Goal: Task Accomplishment & Management: Manage account settings

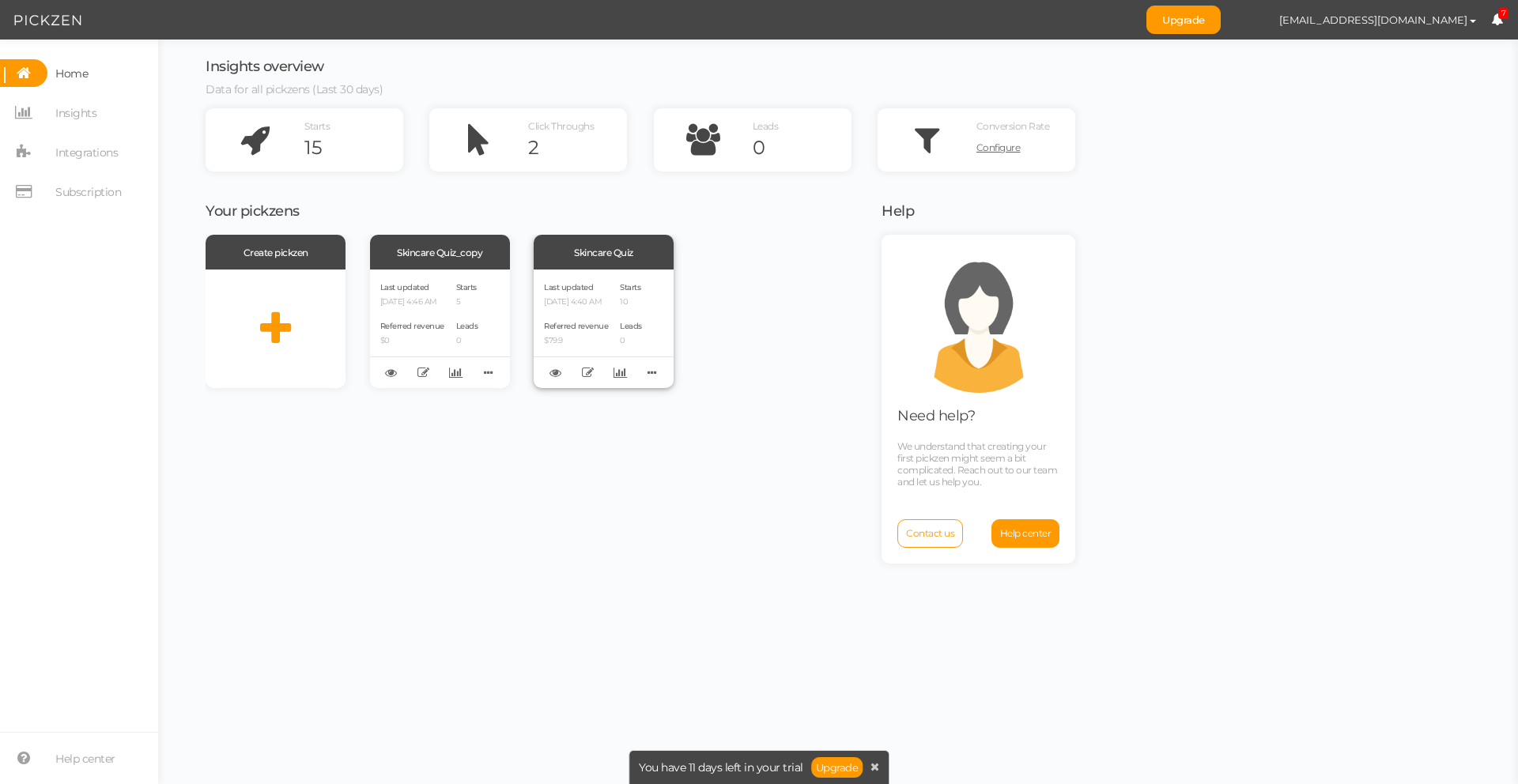
click at [598, 318] on div "Last updated [DATE] 4:40 AM Referred revenue $79.9" at bounding box center [576, 329] width 64 height 98
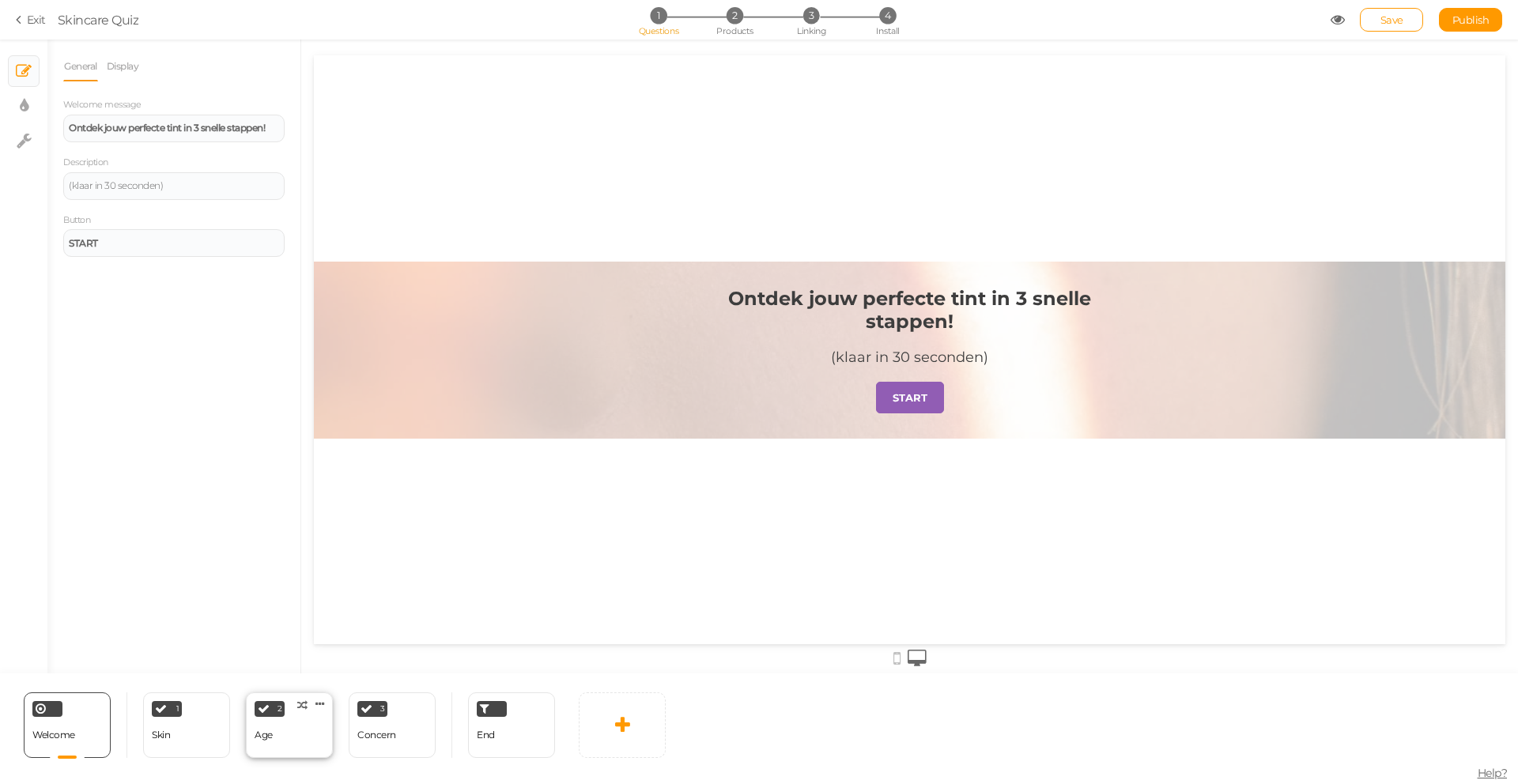
click at [259, 738] on div "Age" at bounding box center [263, 735] width 18 height 11
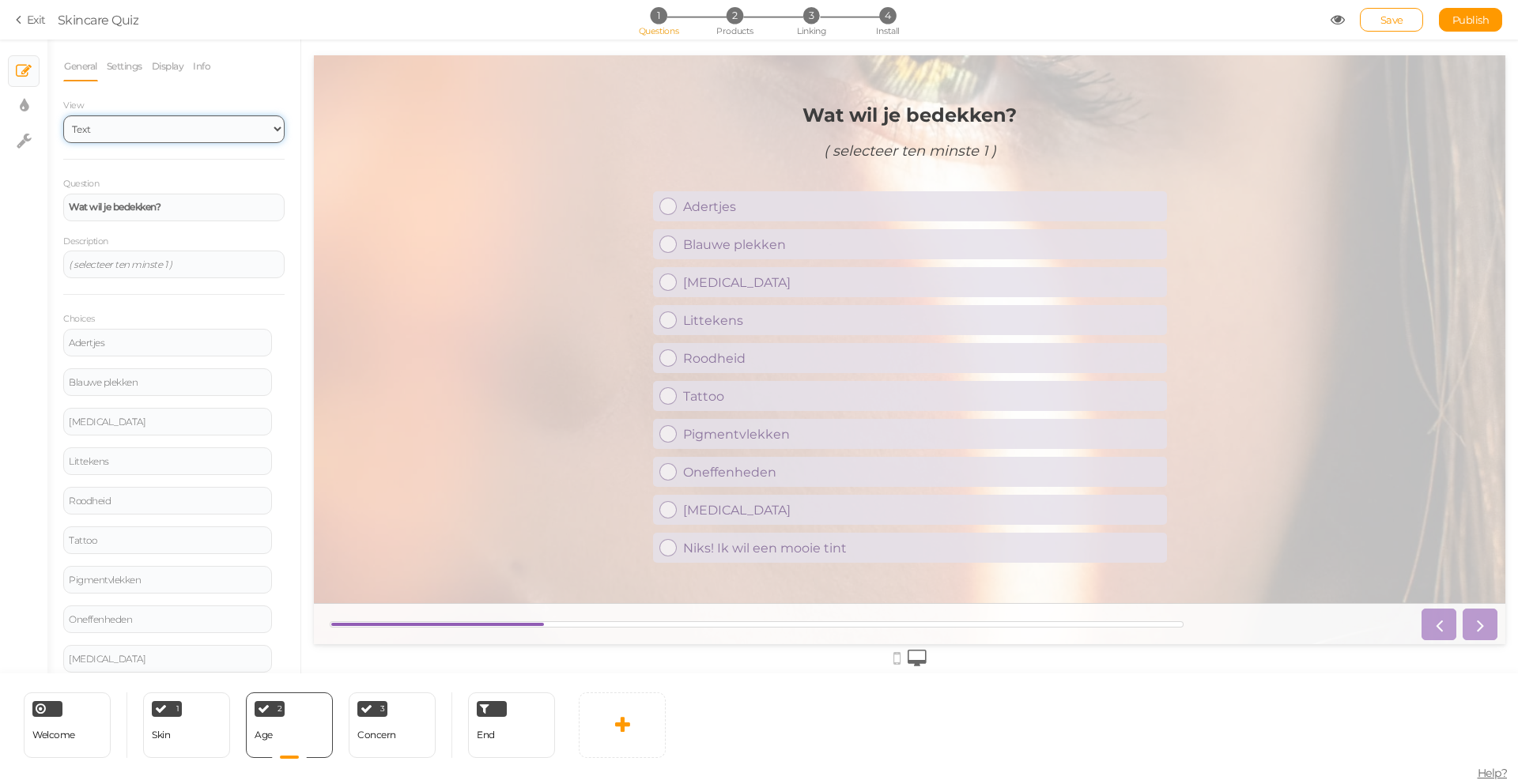
click at [142, 134] on select "Text Images Slider Dropdown" at bounding box center [175, 129] width 222 height 28
click at [64, 116] on select "Text Images Slider Dropdown" at bounding box center [175, 129] width 222 height 28
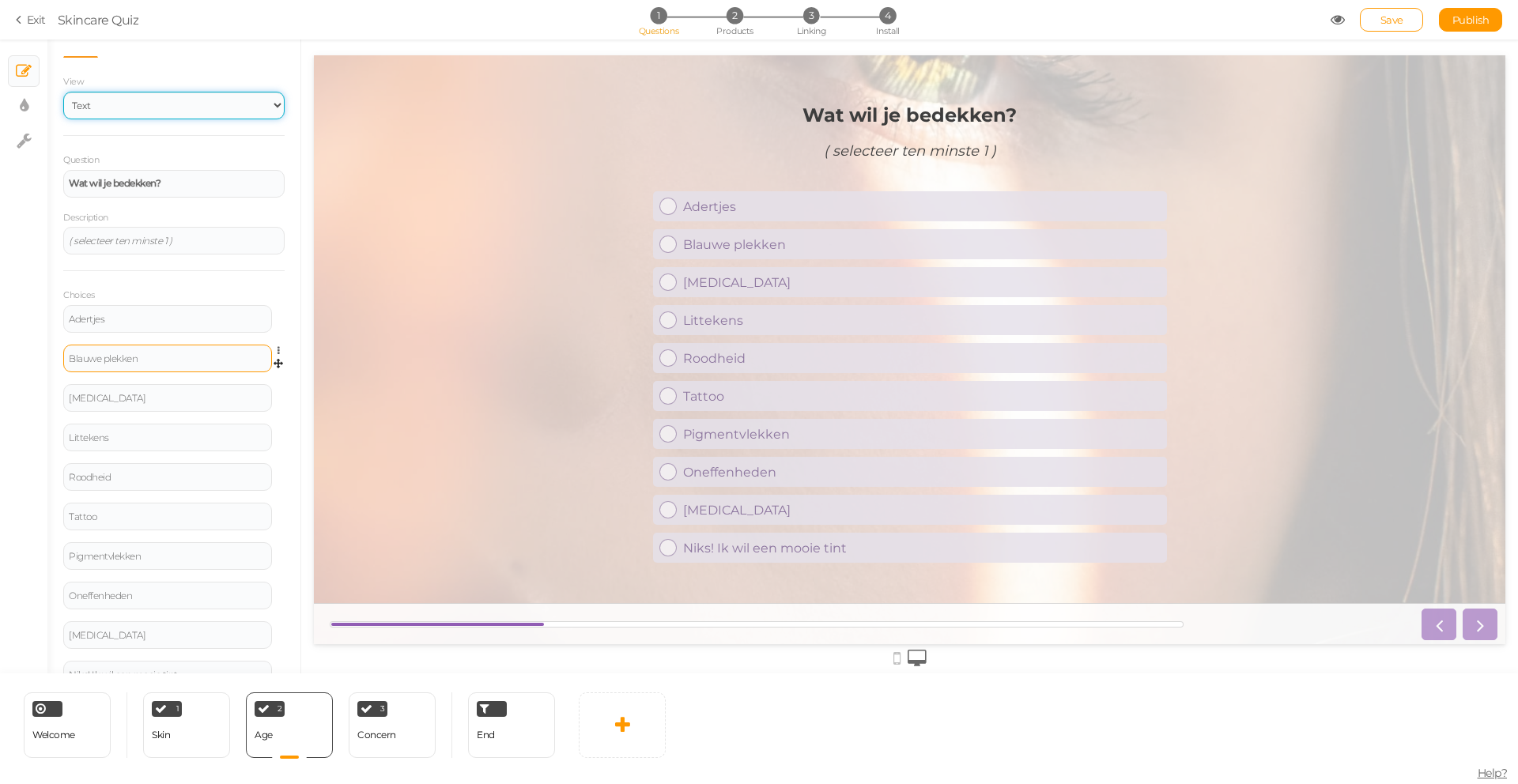
scroll to position [87, 0]
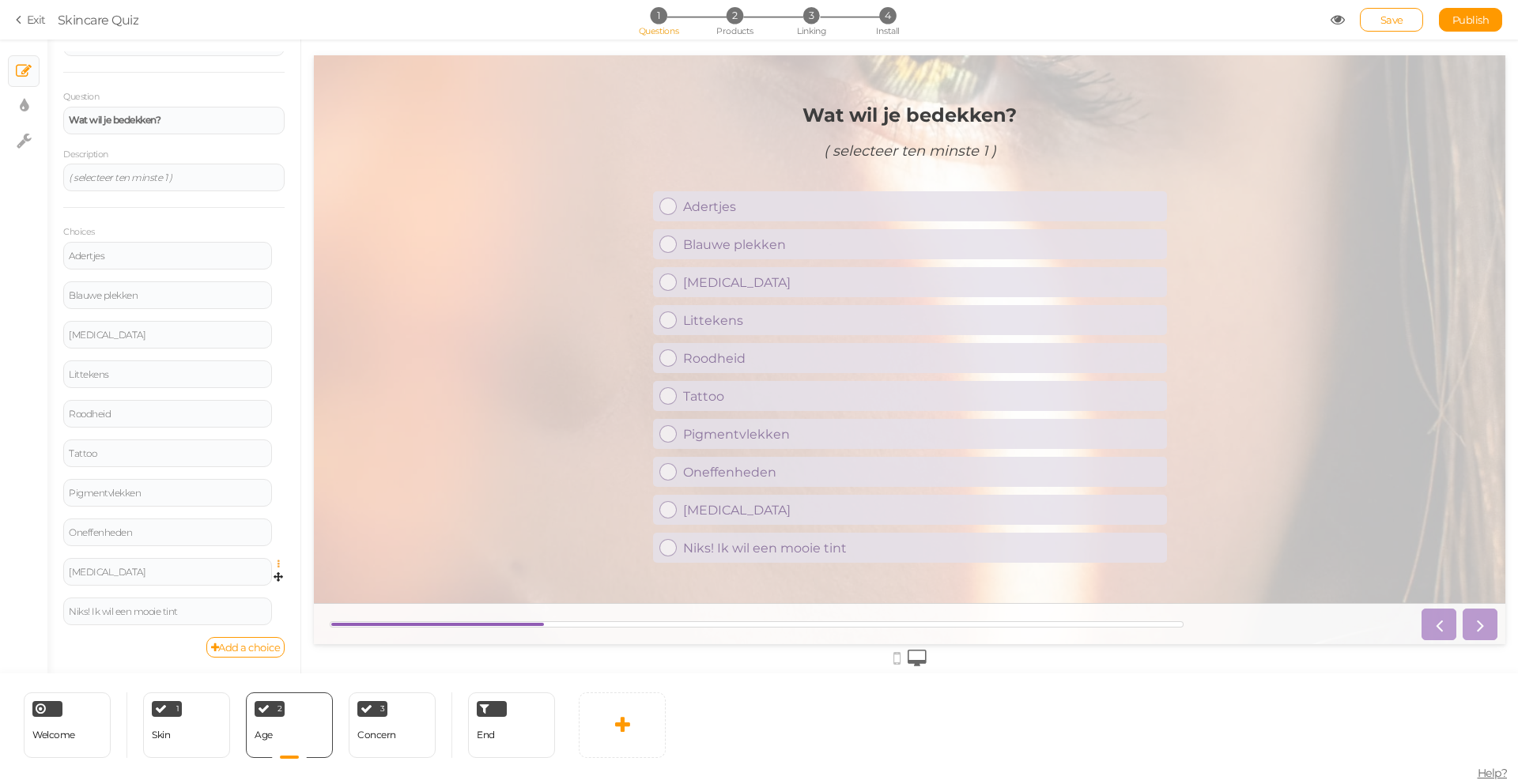
click at [278, 562] on icon at bounding box center [283, 564] width 11 height 10
click at [138, 59] on link "Settings" at bounding box center [124, 66] width 38 height 30
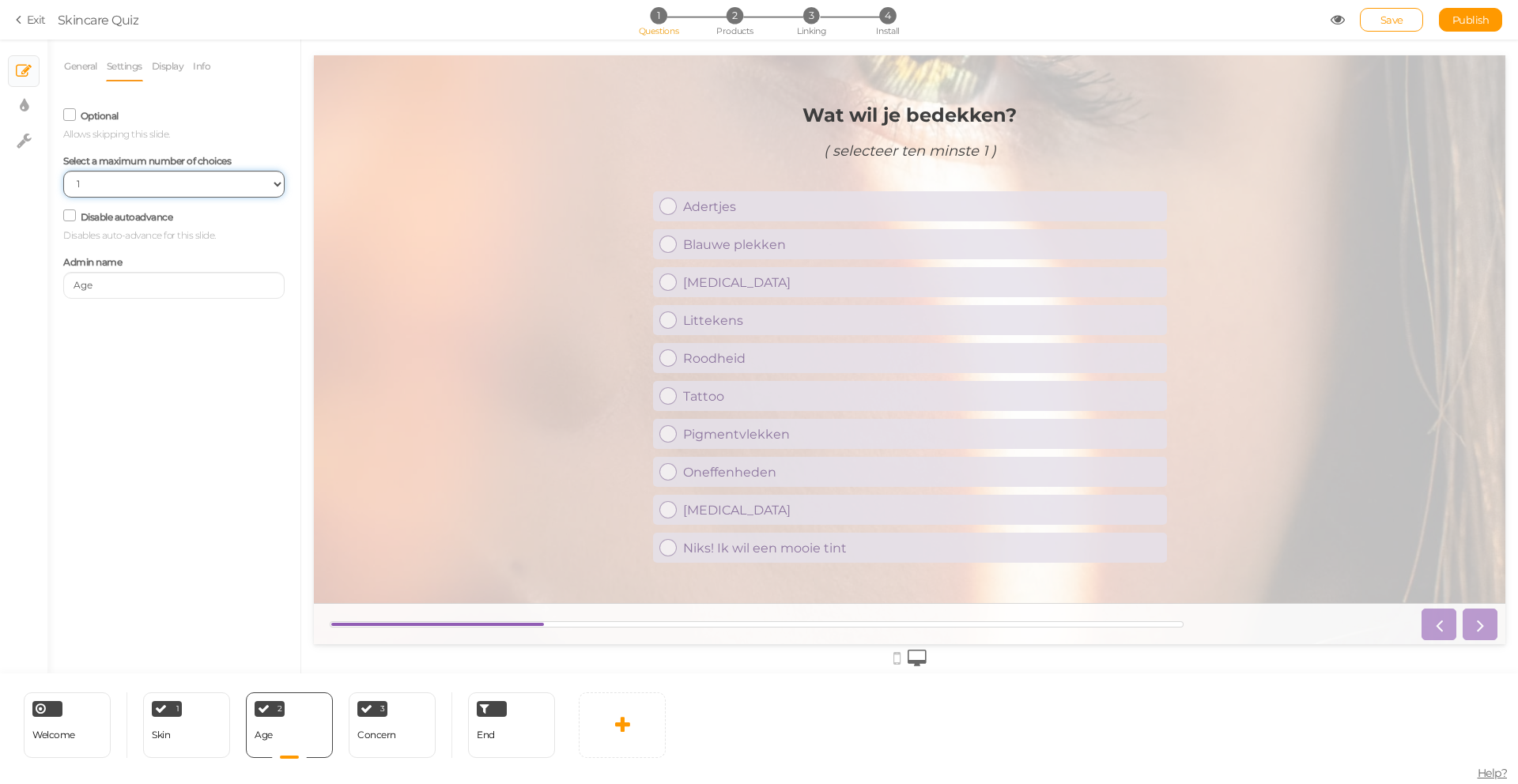
click at [111, 190] on select "No limit 1 2 3 4 5 6 7 8 9 10" at bounding box center [175, 184] width 222 height 27
click at [166, 188] on select "No limit 1 2 3 4 5 6 7 8 9 10" at bounding box center [175, 184] width 222 height 27
select select "3"
click at [64, 171] on select "No limit 1 2 3 4 5 6 7 8 9 10" at bounding box center [175, 184] width 222 height 27
click at [1381, 21] on span "Save" at bounding box center [1392, 19] width 23 height 13
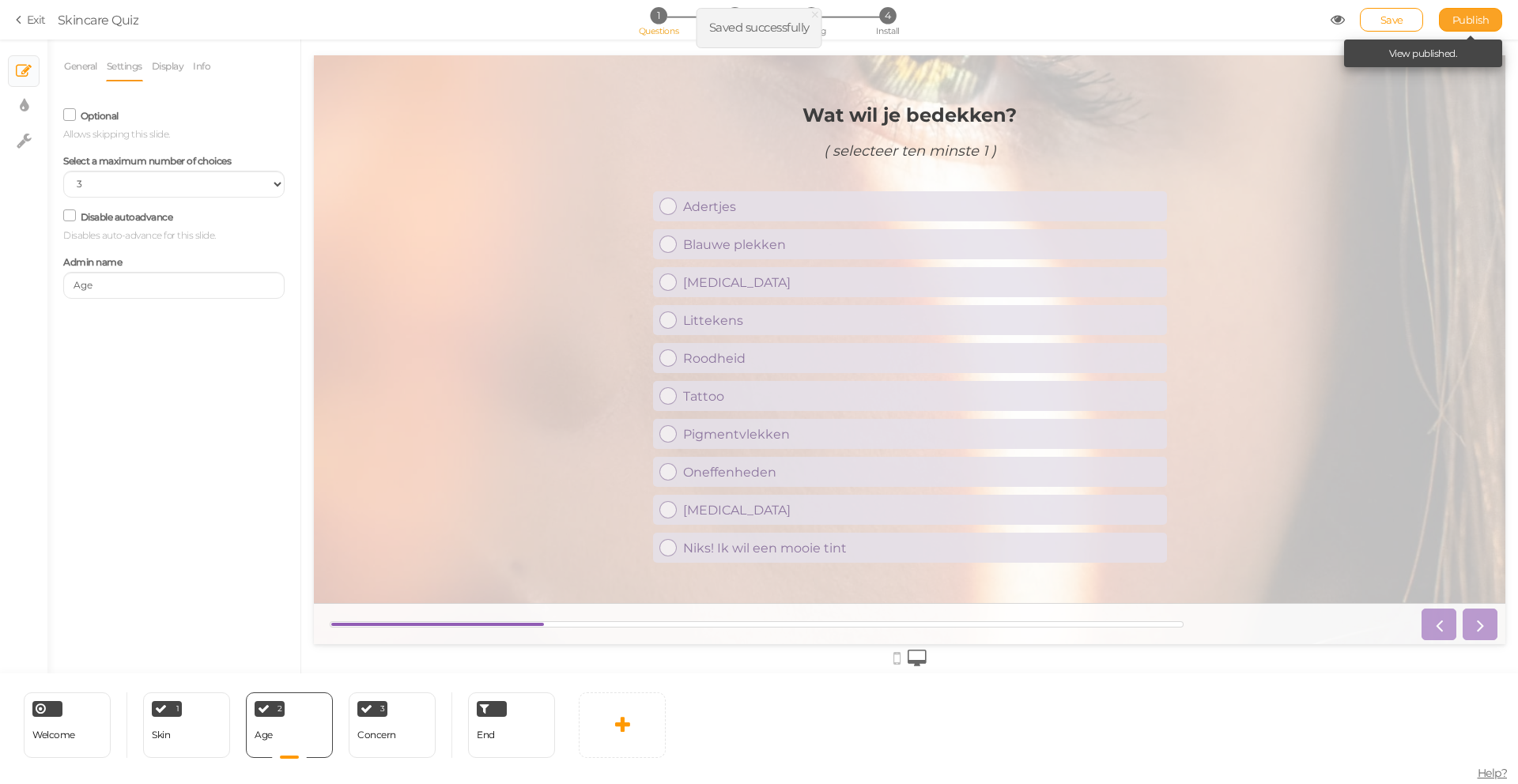
click at [1484, 17] on span "Publish" at bounding box center [1471, 19] width 38 height 13
click at [1468, 23] on span "Publish" at bounding box center [1471, 19] width 38 height 13
click at [32, 19] on link "Exit" at bounding box center [30, 19] width 30 height 15
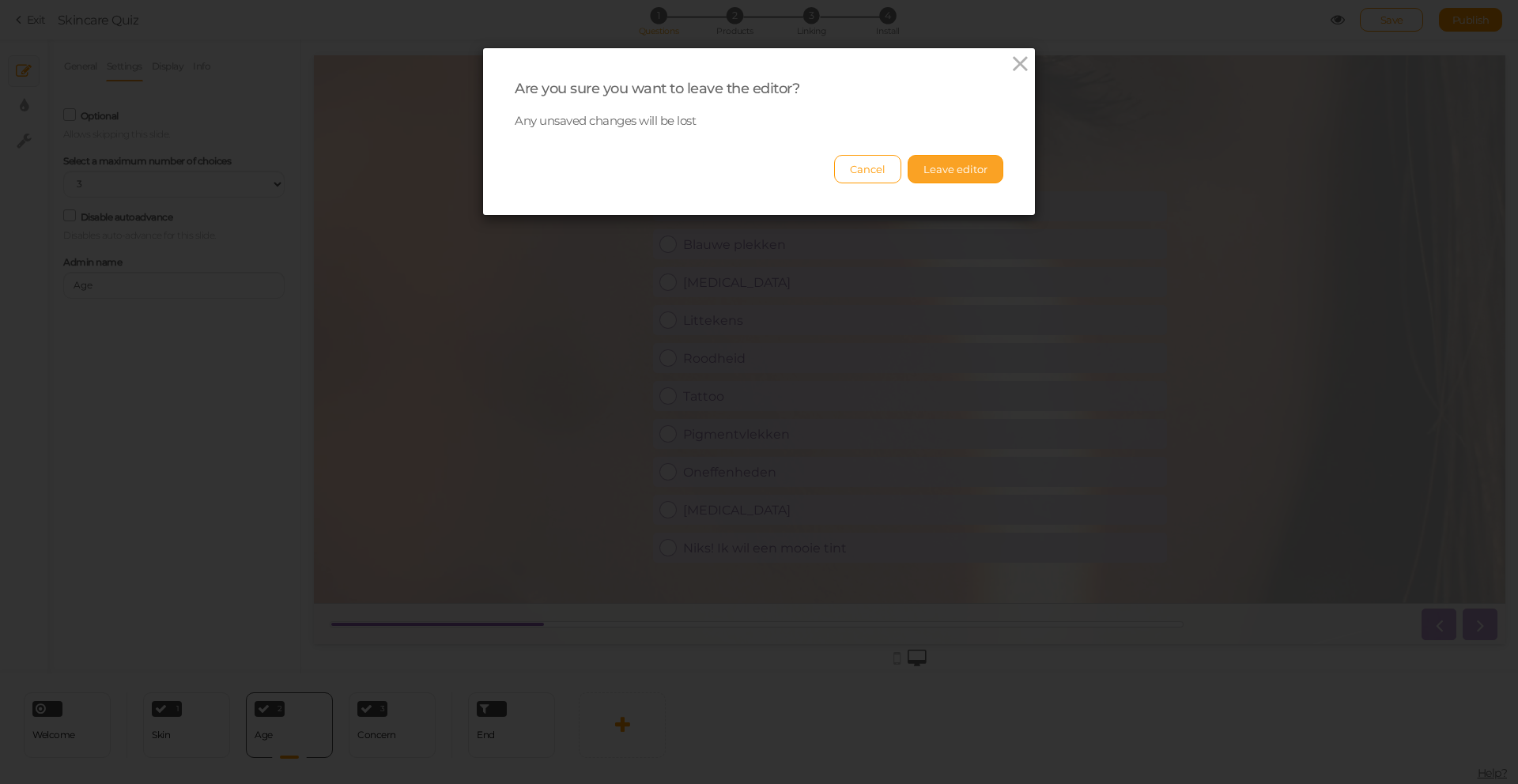
click at [963, 172] on button "Leave editor" at bounding box center [955, 170] width 95 height 29
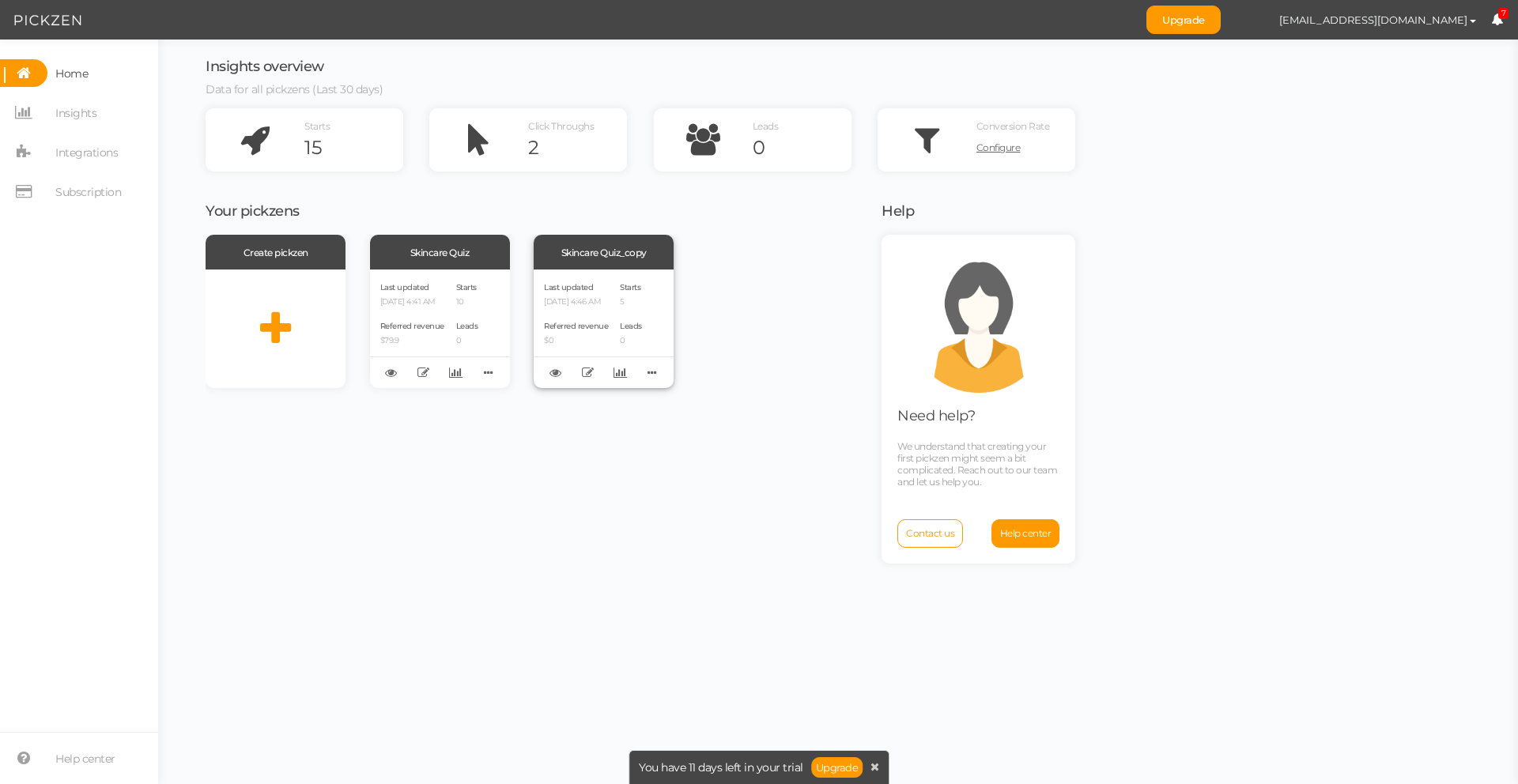
click at [598, 335] on div "Referred revenue $0" at bounding box center [576, 332] width 64 height 27
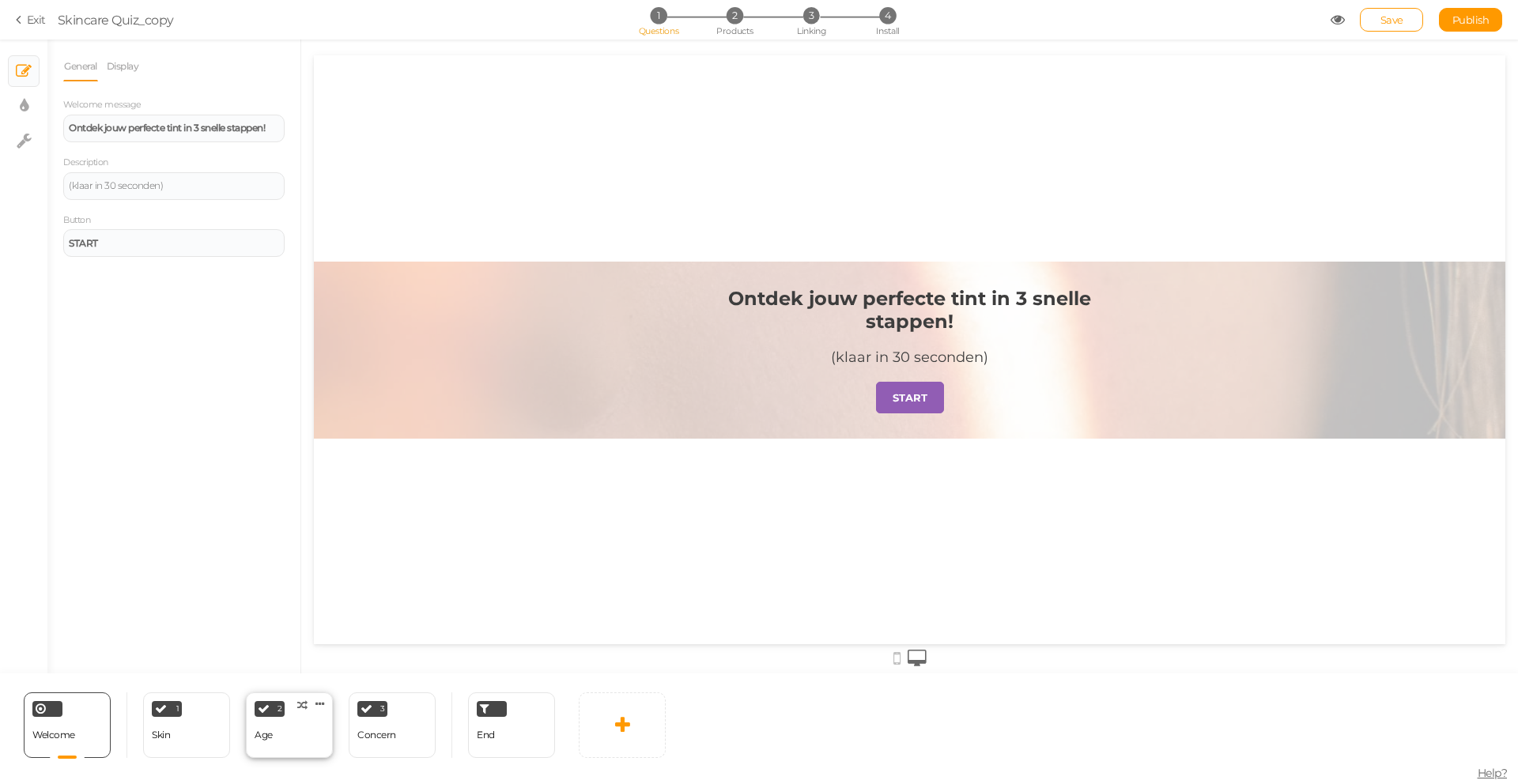
click at [300, 739] on div "2 Age × Define the conditions to show this slide. Clone Change type Delete" at bounding box center [289, 725] width 87 height 66
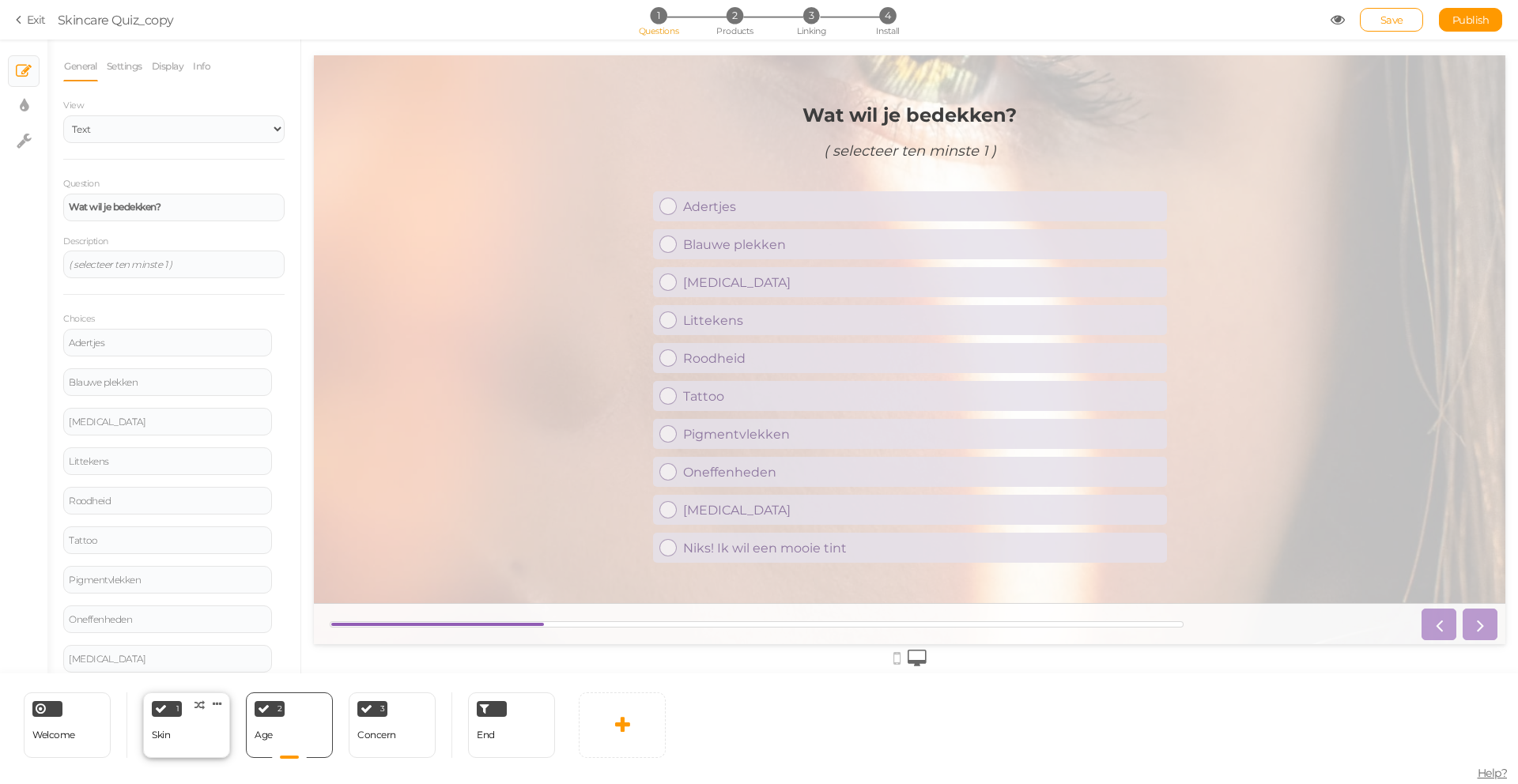
click at [198, 735] on div "1 Skin × Define the conditions to show this slide. Clone Change type Delete" at bounding box center [186, 725] width 87 height 66
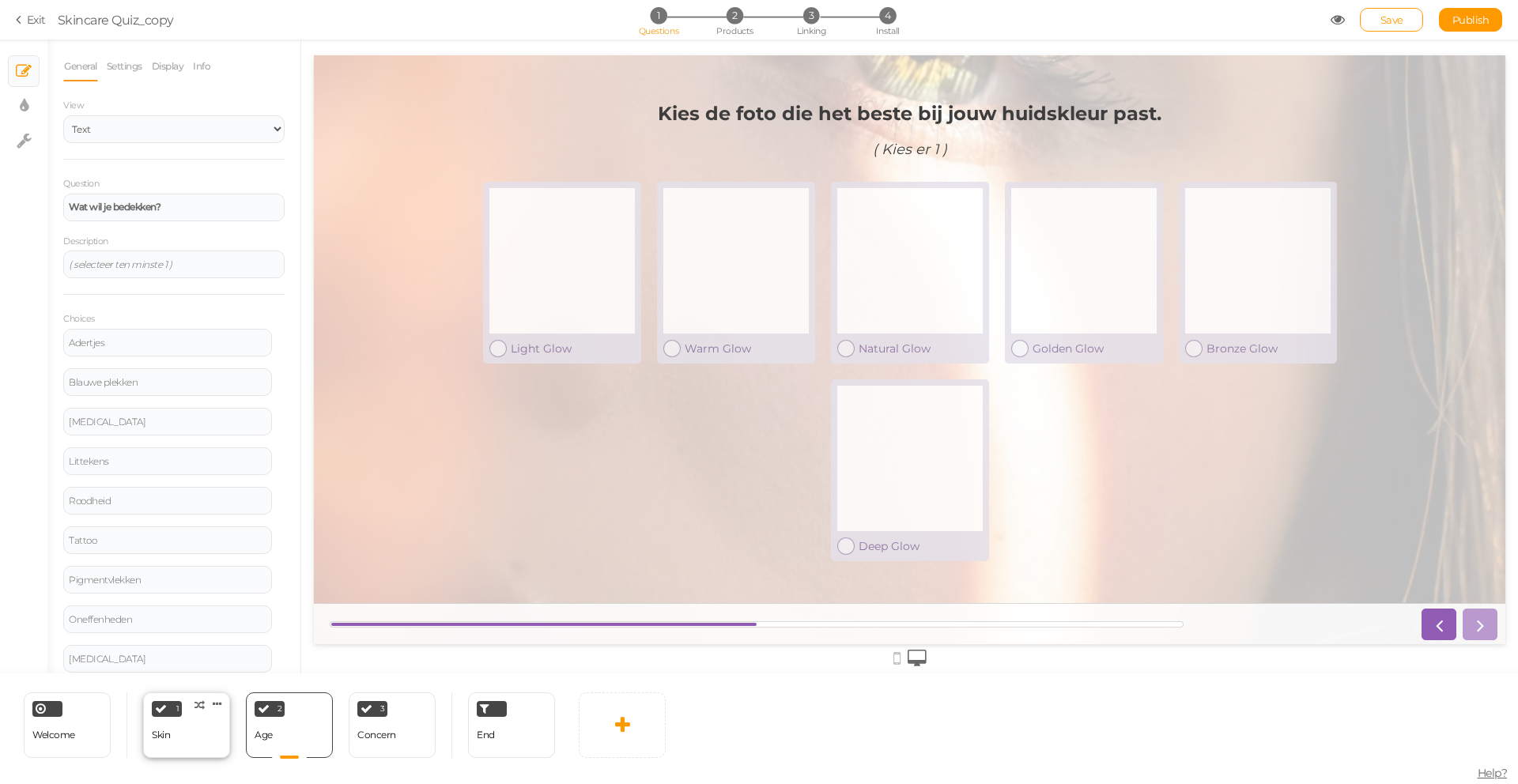
select select "2"
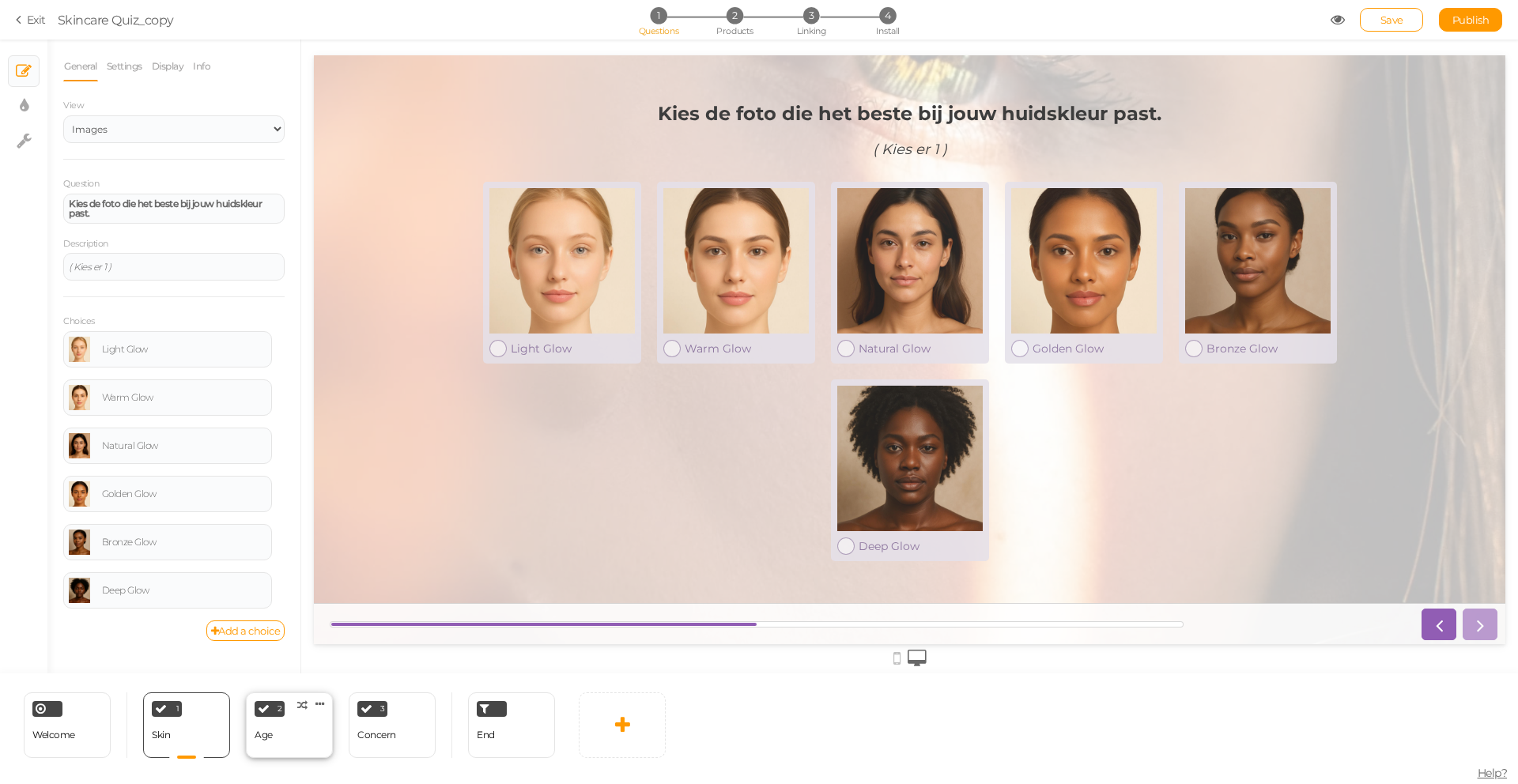
click at [267, 733] on div "Age" at bounding box center [263, 735] width 18 height 11
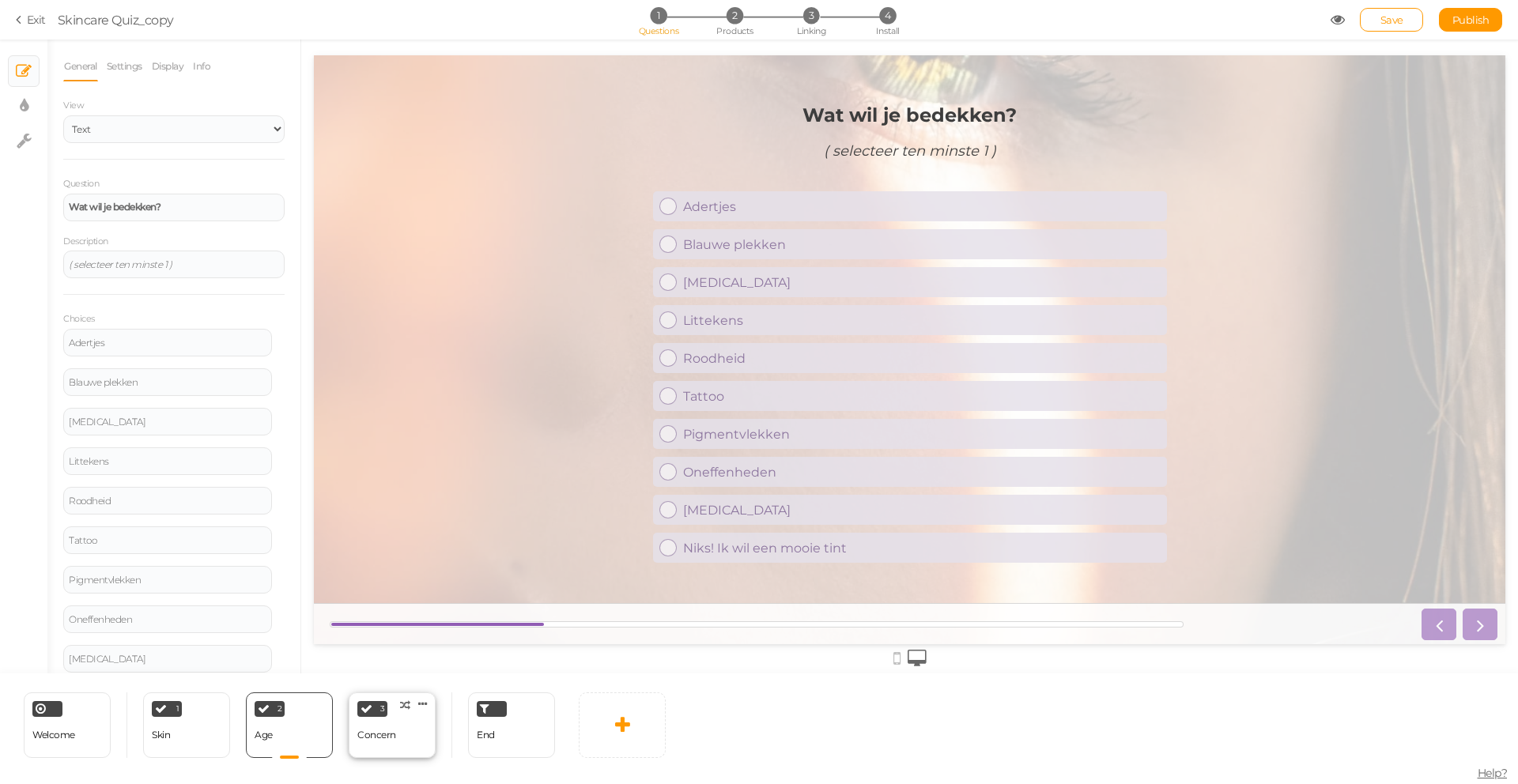
click at [377, 741] on div "Concern" at bounding box center [377, 735] width 39 height 28
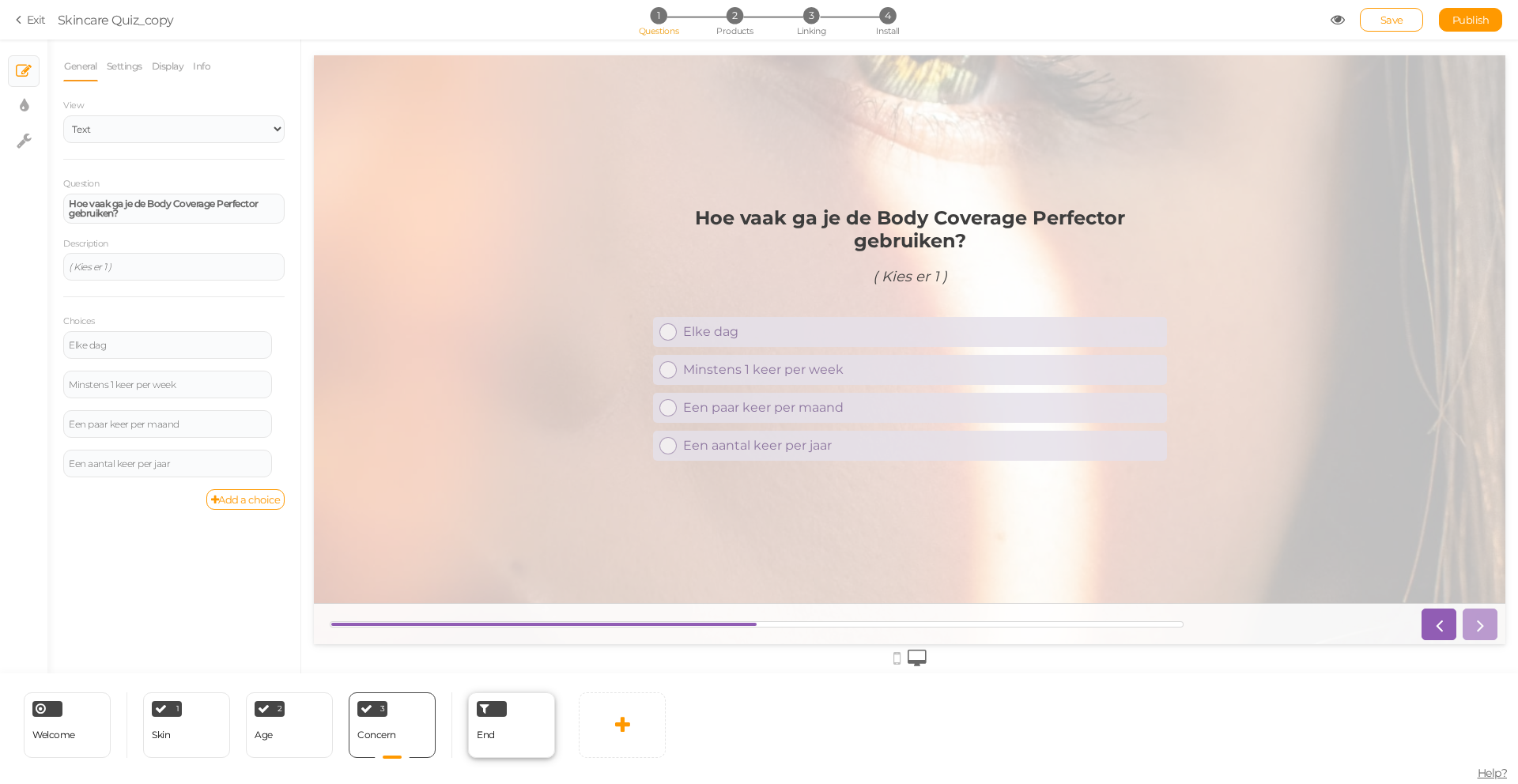
click at [488, 732] on span "End" at bounding box center [485, 735] width 18 height 12
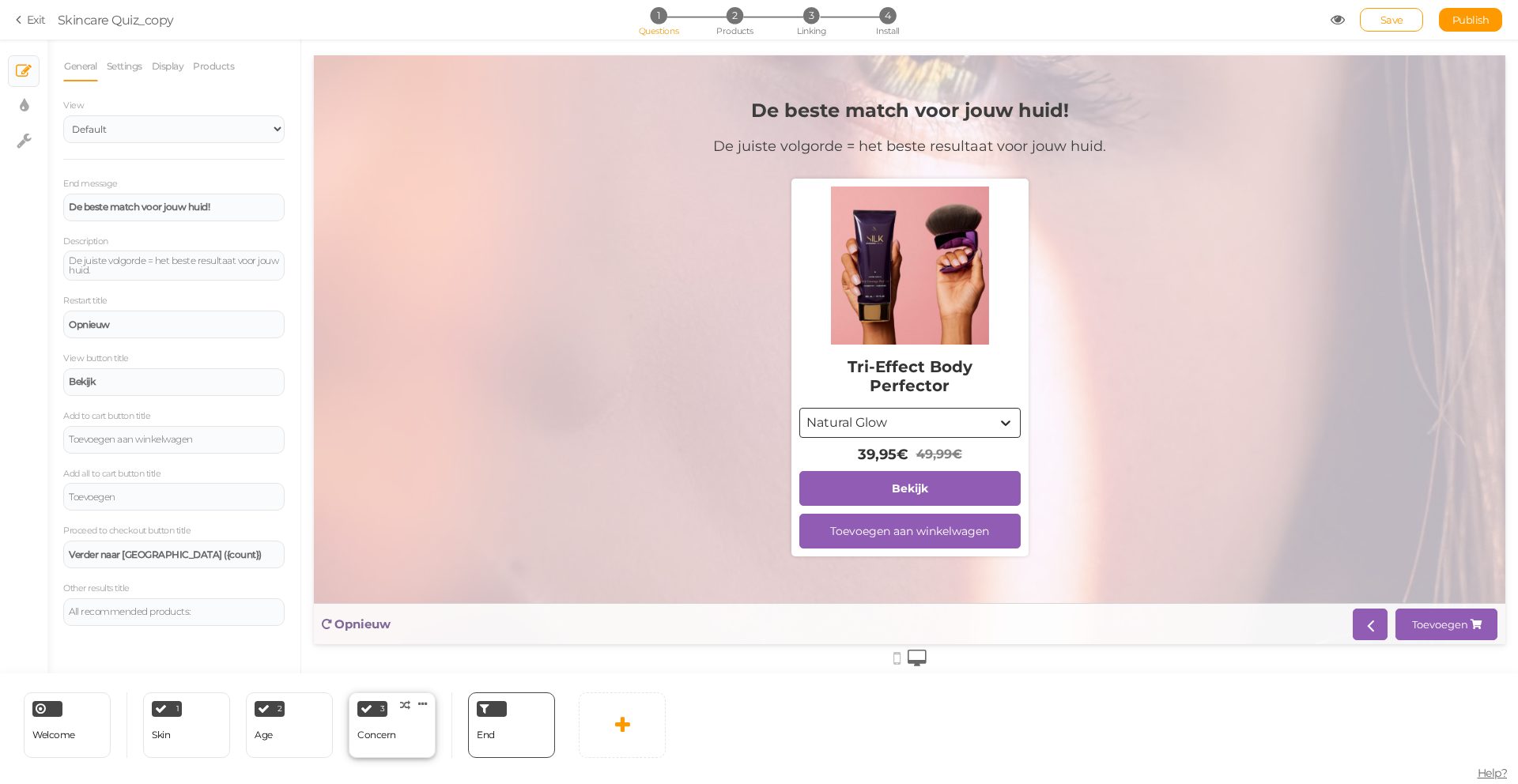
click at [416, 740] on div "3 Concern × Define the conditions to show this slide. Clone Change type Delete" at bounding box center [393, 725] width 87 height 66
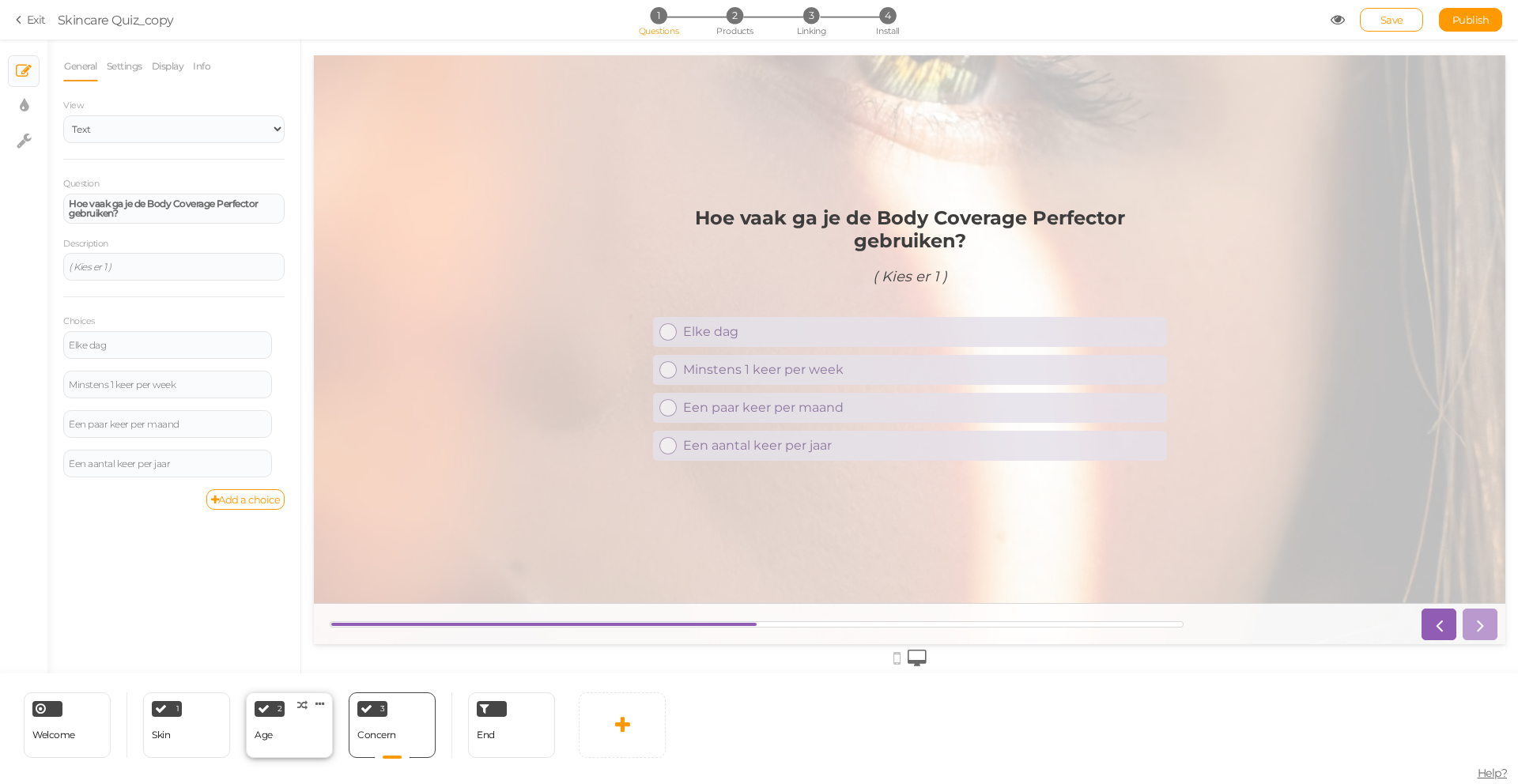
click at [287, 735] on div "2 Age × Define the conditions to show this slide. Clone Change type Delete" at bounding box center [289, 725] width 87 height 66
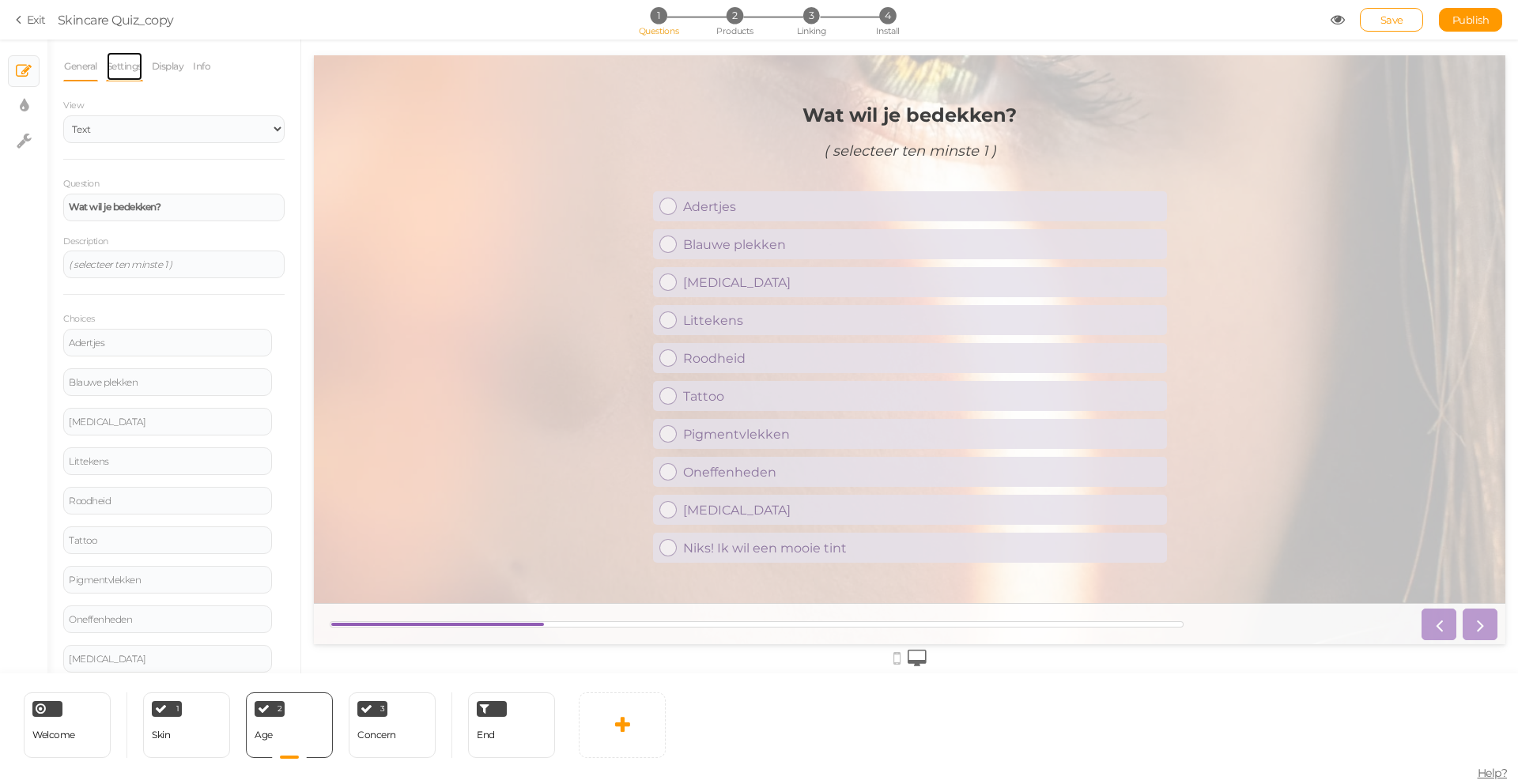
click at [135, 68] on link "Settings" at bounding box center [124, 66] width 38 height 30
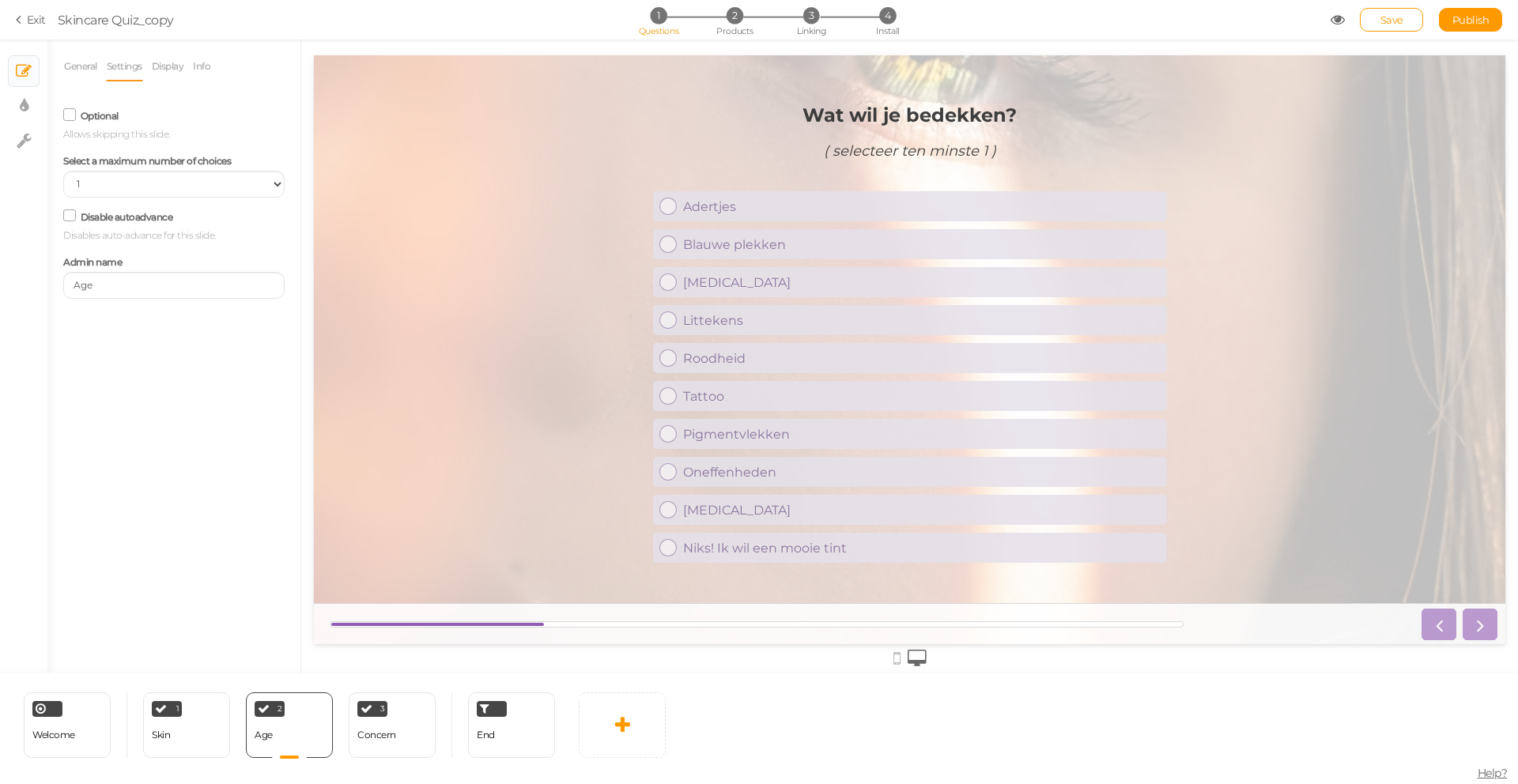
click at [77, 119] on icon at bounding box center [69, 115] width 21 height 8
click at [0, 0] on input "Optional" at bounding box center [0, 0] width 0 height 0
click at [107, 186] on select "No limit 1 2 3 4 5 6 7 8 9 10" at bounding box center [175, 184] width 222 height 27
select select "3"
click at [64, 171] on select "No limit 1 2 3 4 5 6 7 8 9 10" at bounding box center [175, 184] width 222 height 27
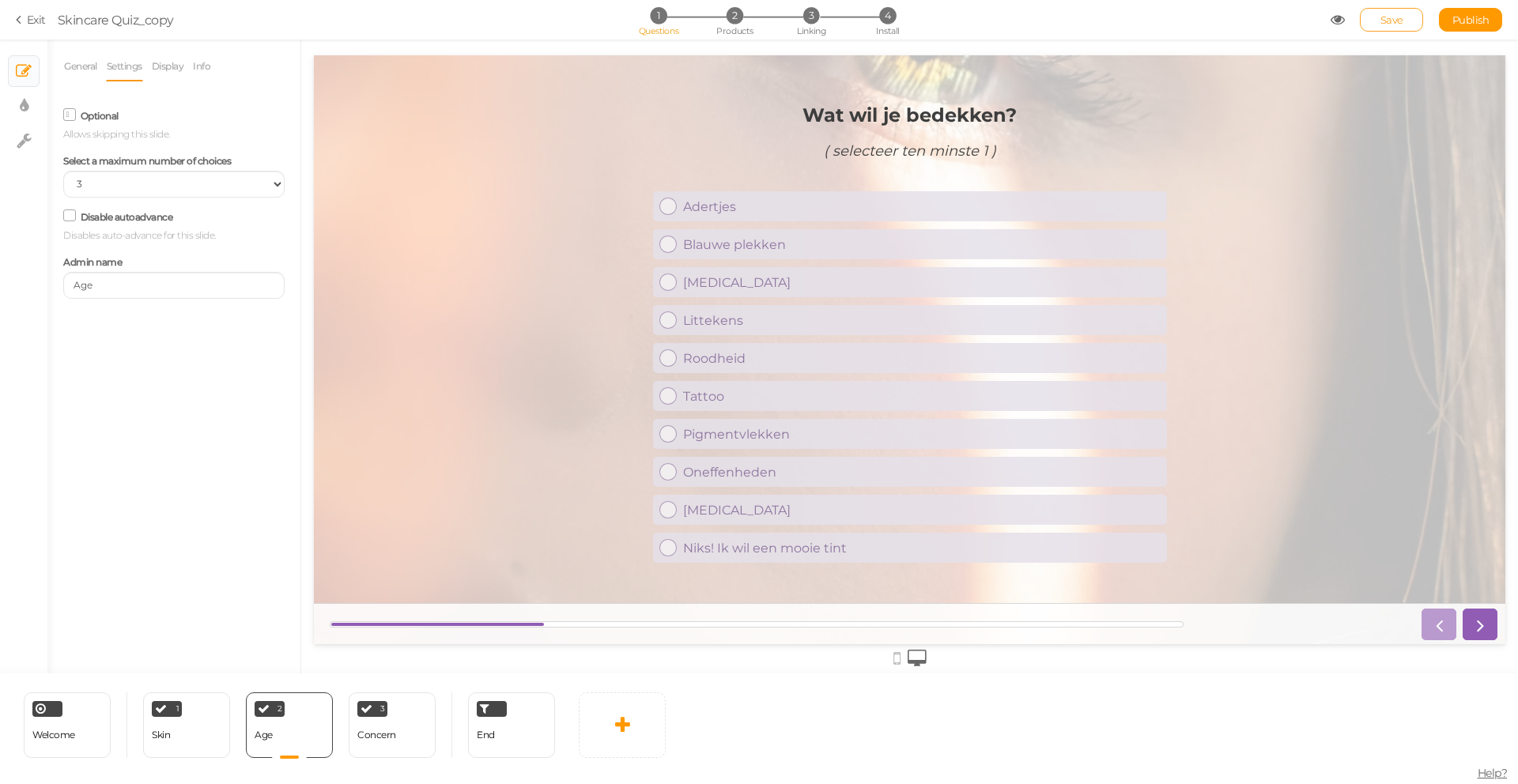
click at [1362, 23] on link "Save" at bounding box center [1392, 19] width 64 height 24
click at [1469, 24] on span "Publish" at bounding box center [1471, 19] width 38 height 13
click at [24, 23] on icon at bounding box center [20, 19] width 11 height 14
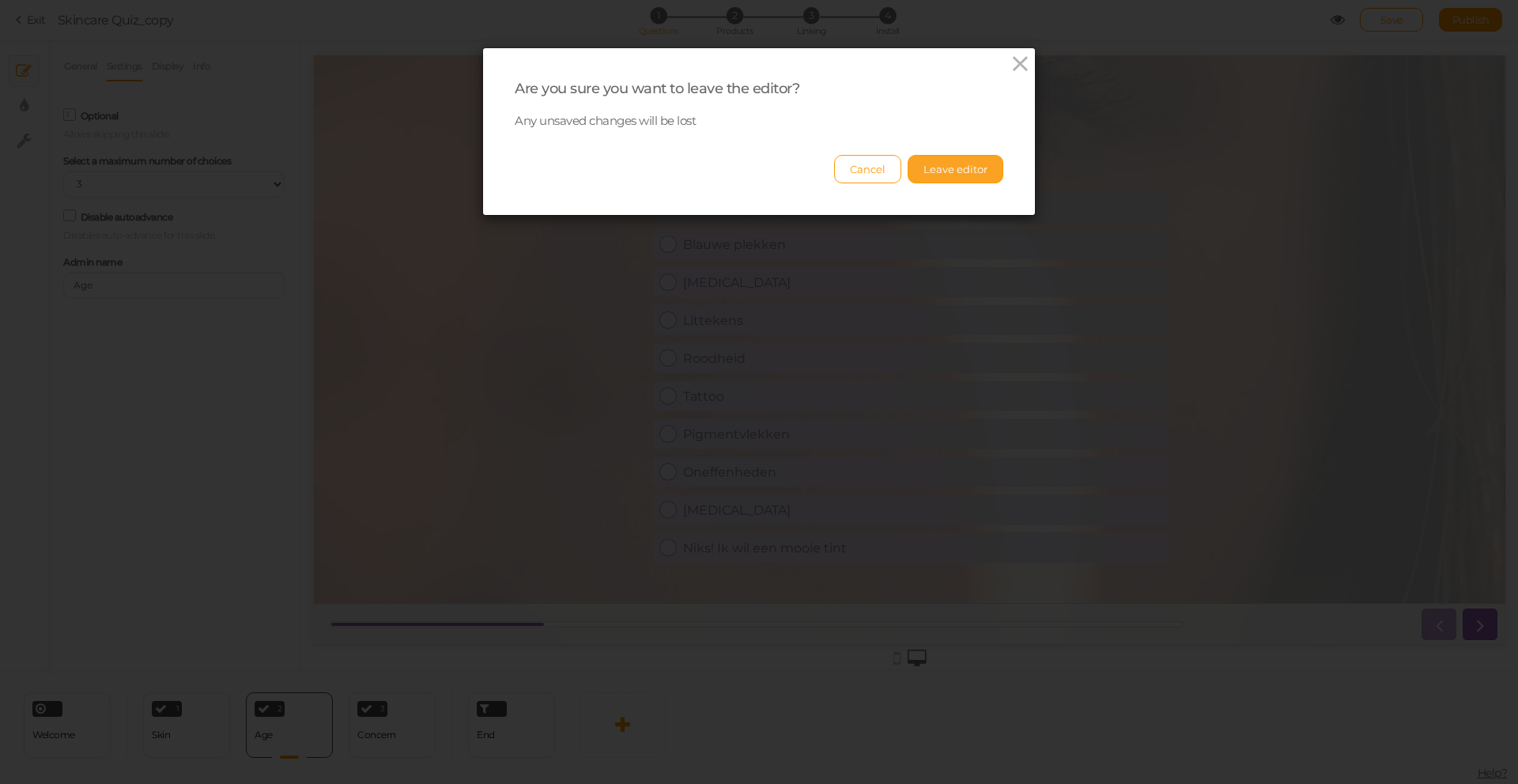
click at [962, 165] on button "Leave editor" at bounding box center [955, 170] width 95 height 29
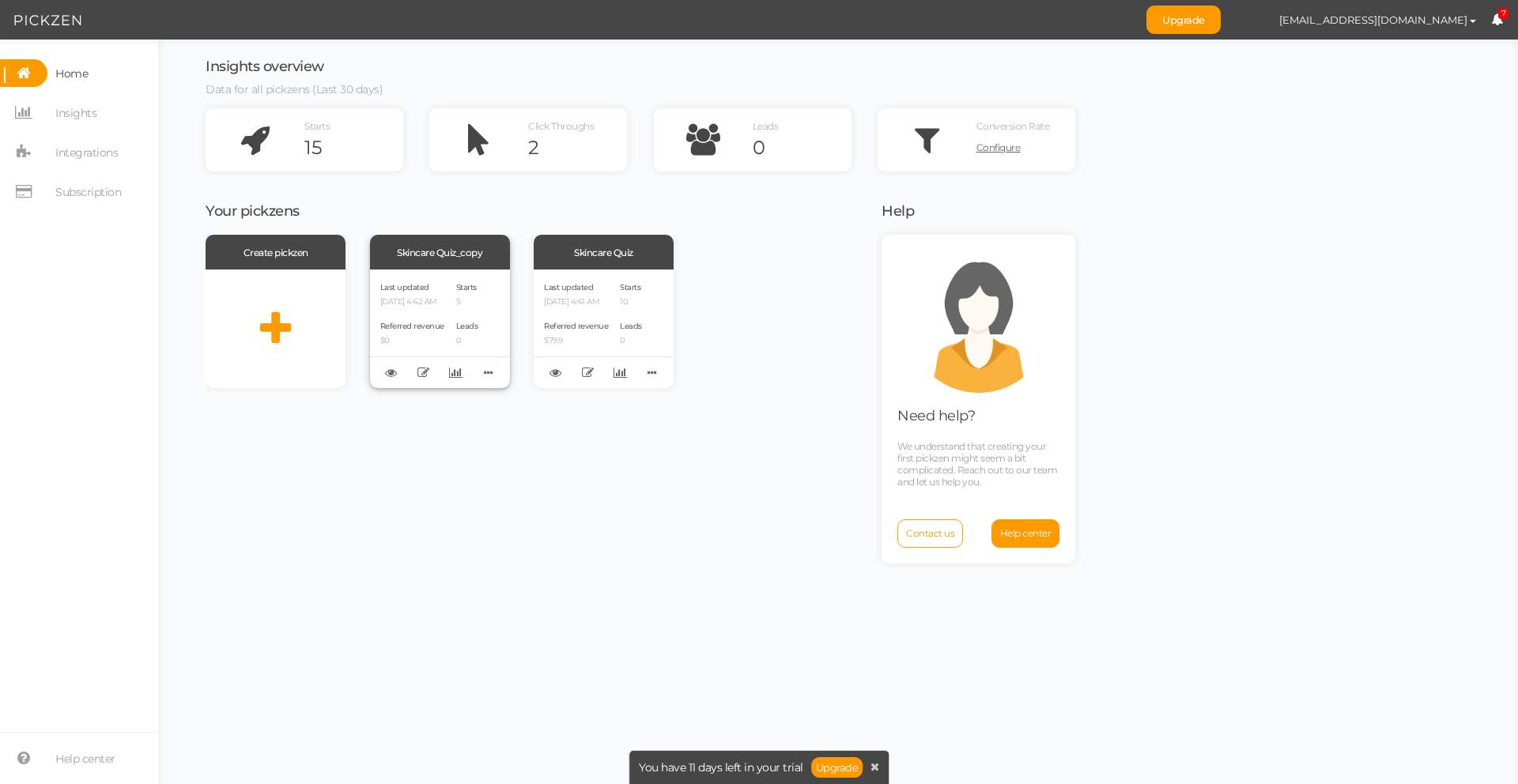
click at [469, 318] on div "Leads 0" at bounding box center [467, 332] width 22 height 27
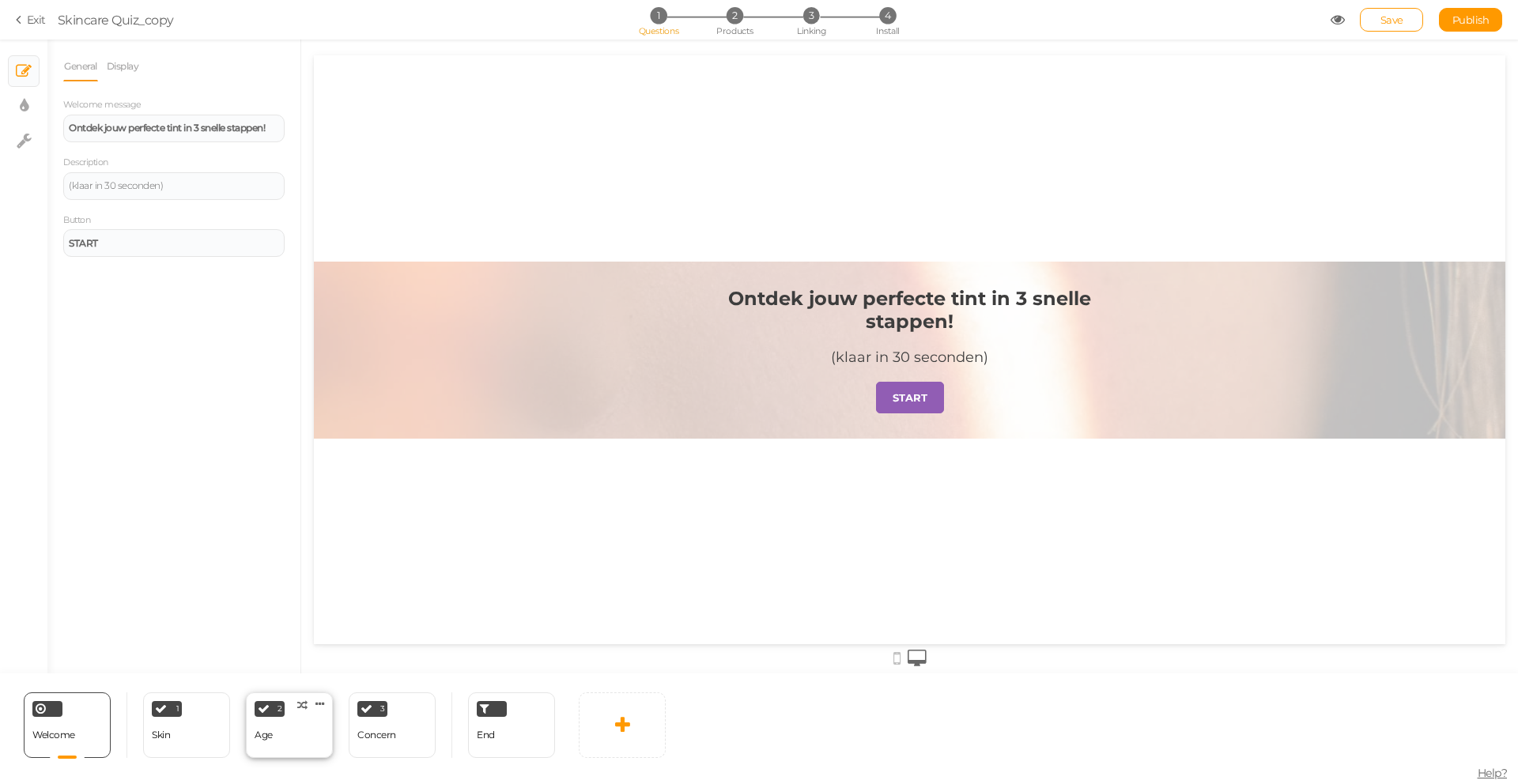
click at [276, 735] on div "2 Age × Define the conditions to show this slide. Clone Change type Delete" at bounding box center [289, 725] width 87 height 66
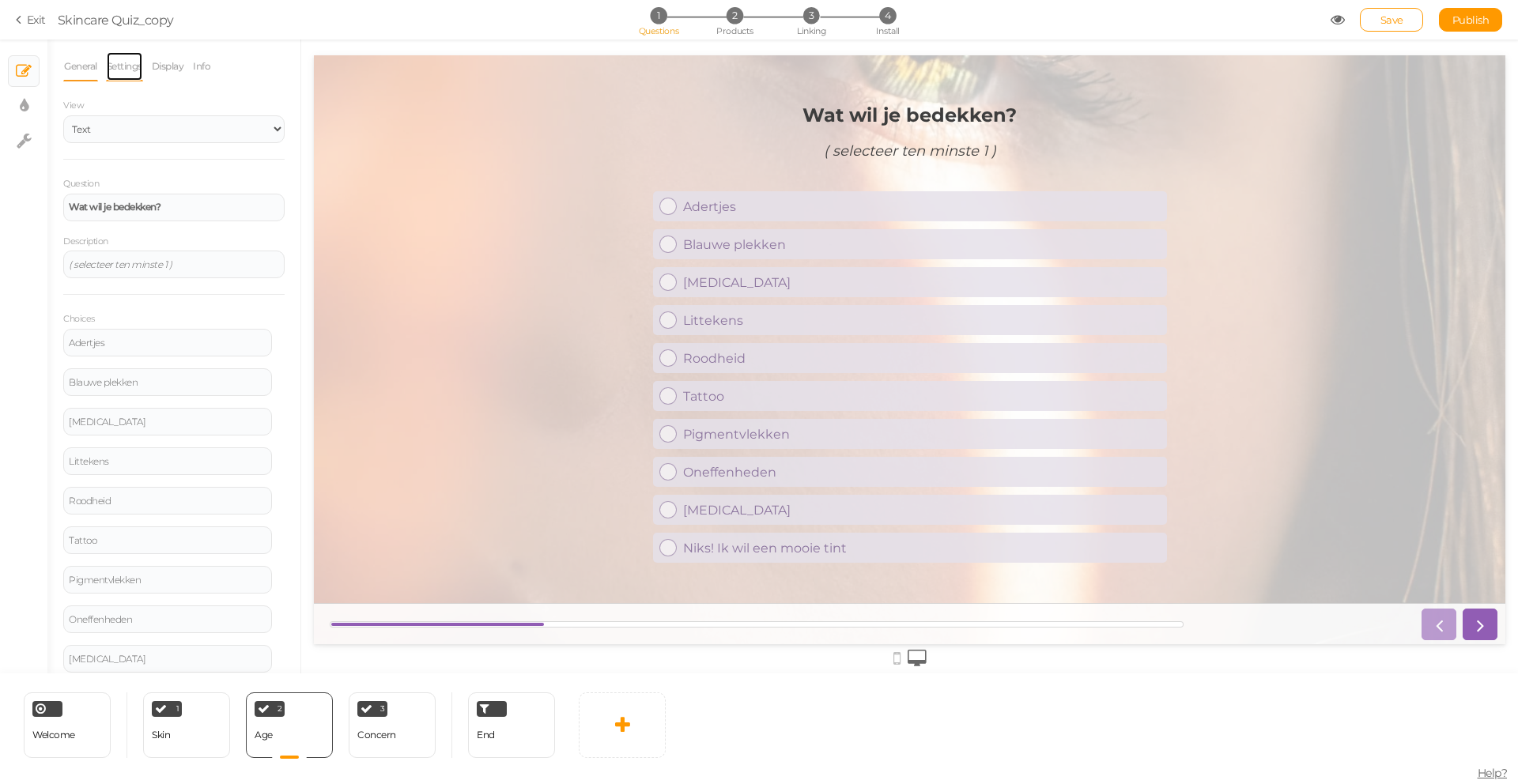
click at [117, 62] on link "Settings" at bounding box center [124, 66] width 38 height 30
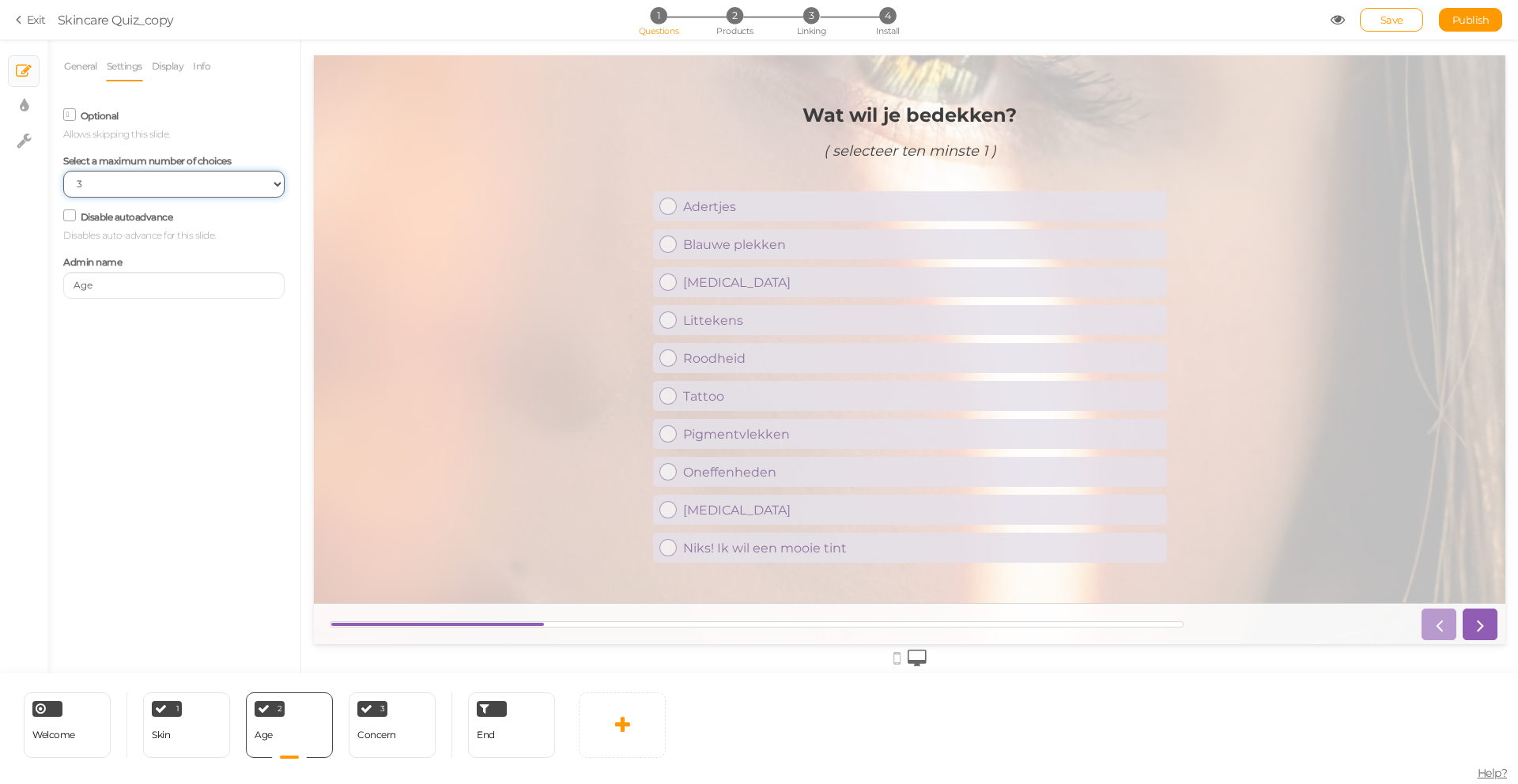
click at [120, 176] on select "No limit 1 2 3 4 5 6 7 8 9 10" at bounding box center [175, 184] width 222 height 27
select select "8"
click at [64, 171] on select "No limit 1 2 3 4 5 6 7 8 9 10" at bounding box center [175, 184] width 222 height 27
click at [1403, 14] on link "Save" at bounding box center [1392, 19] width 64 height 24
click at [1479, 19] on span "Publish" at bounding box center [1471, 19] width 38 height 13
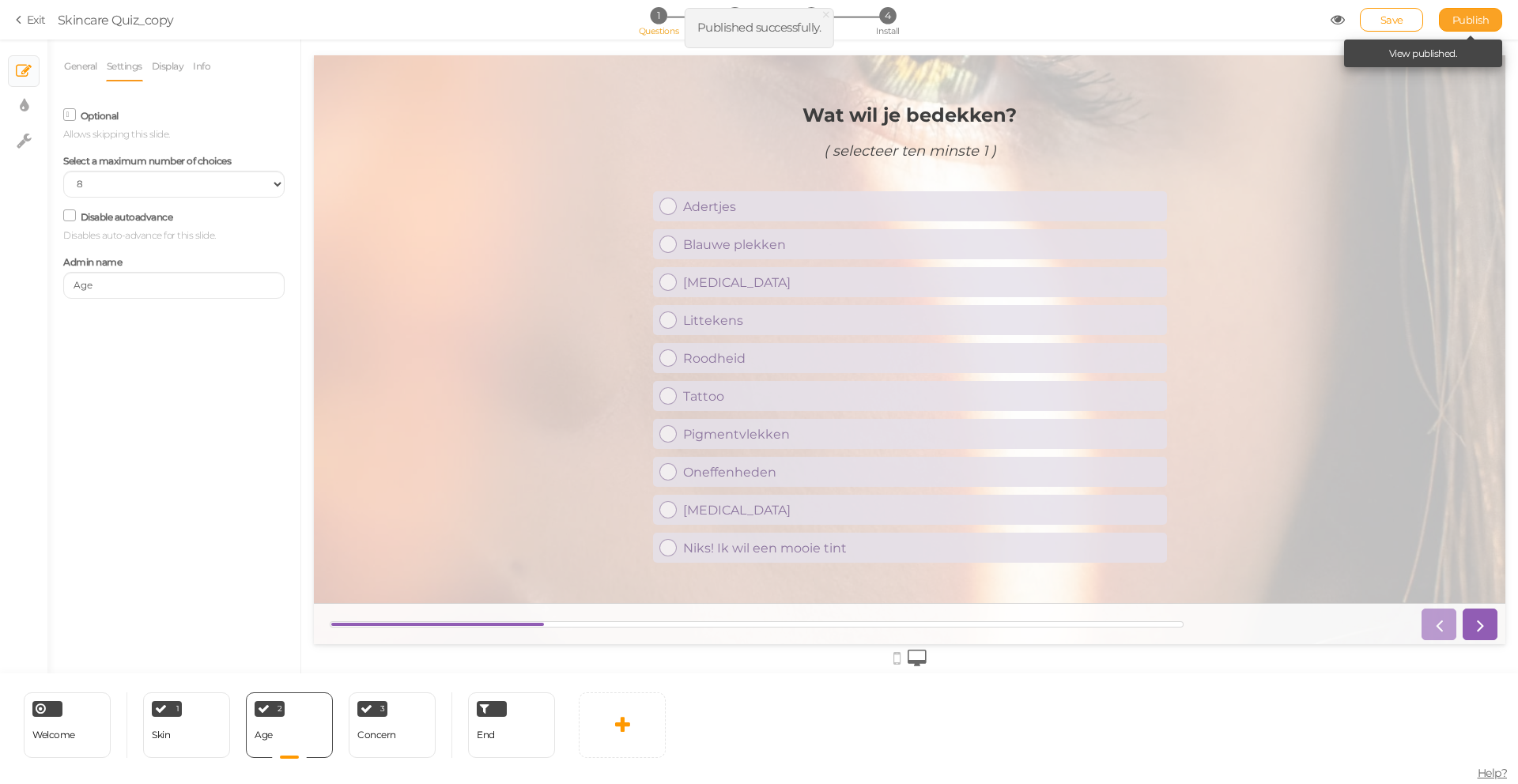
click at [1463, 17] on span "Publish" at bounding box center [1471, 19] width 38 height 13
click at [1463, 17] on section "Exit Skincare Quiz_copy 1 Questions 2 Products 3 Linking 4 Install Save Publish…" at bounding box center [759, 19] width 1518 height 40
click at [1463, 17] on span "Publish" at bounding box center [1471, 19] width 38 height 13
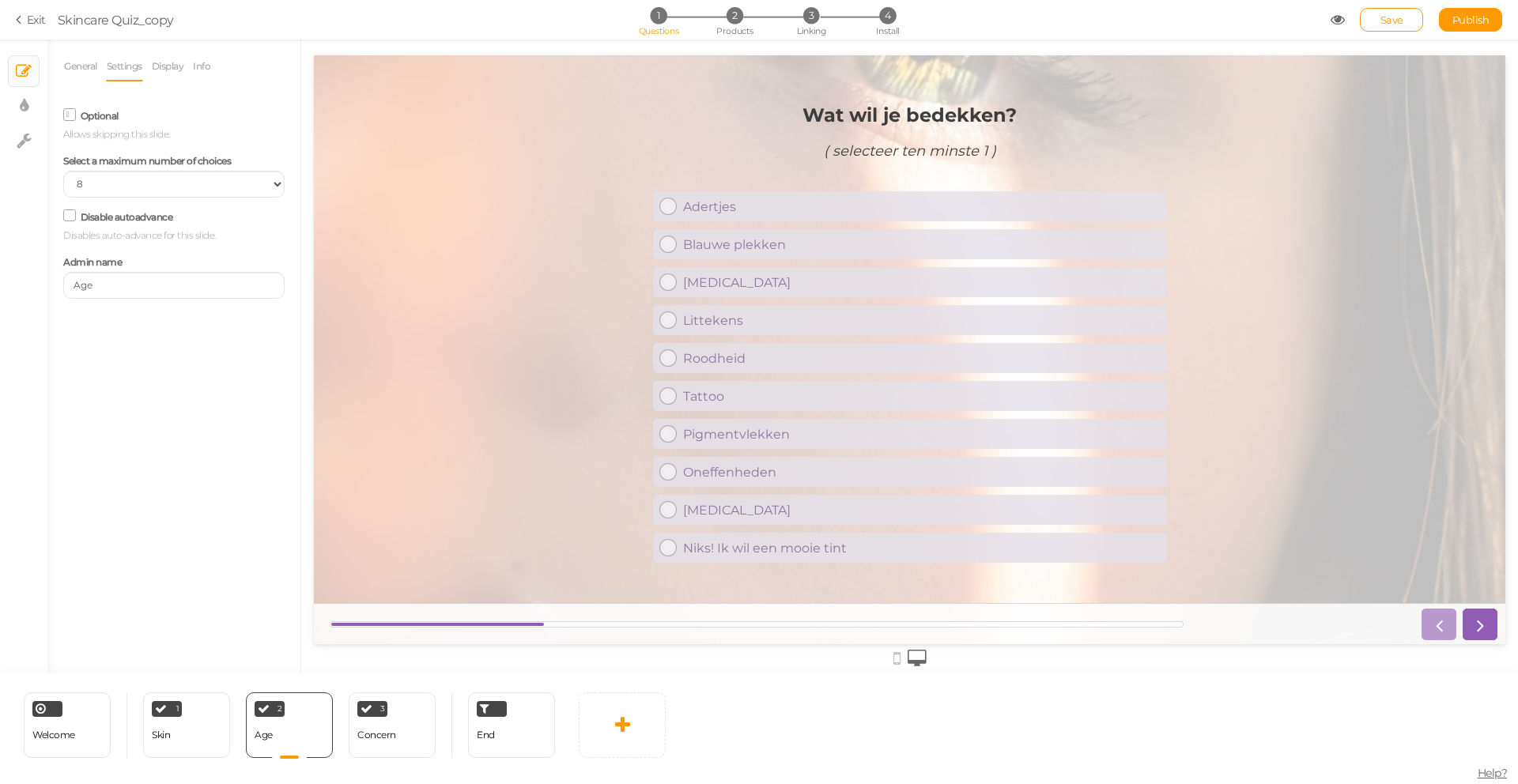
click at [34, 19] on link "Exit" at bounding box center [30, 19] width 30 height 15
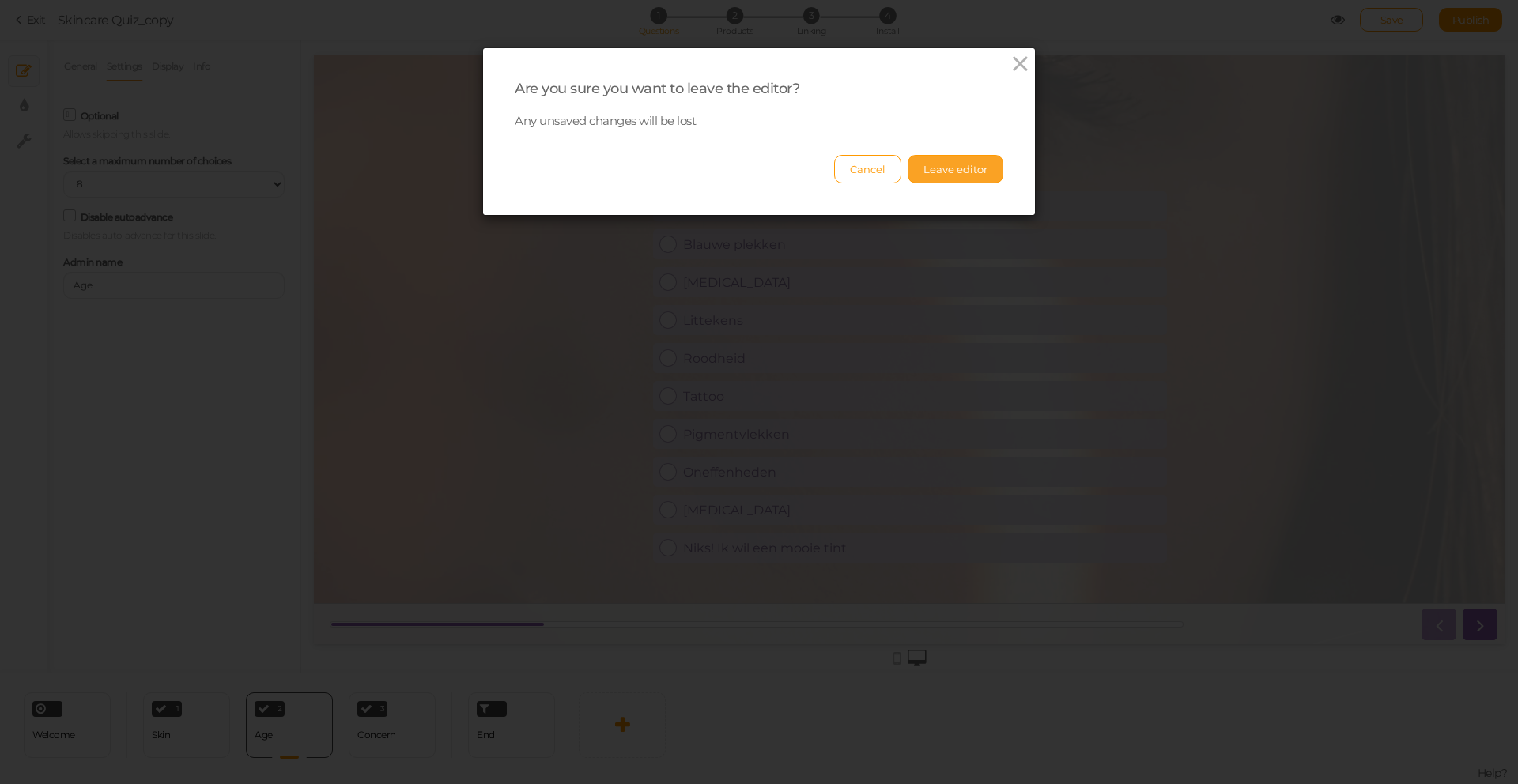
click at [933, 176] on button "Leave editor" at bounding box center [955, 170] width 95 height 29
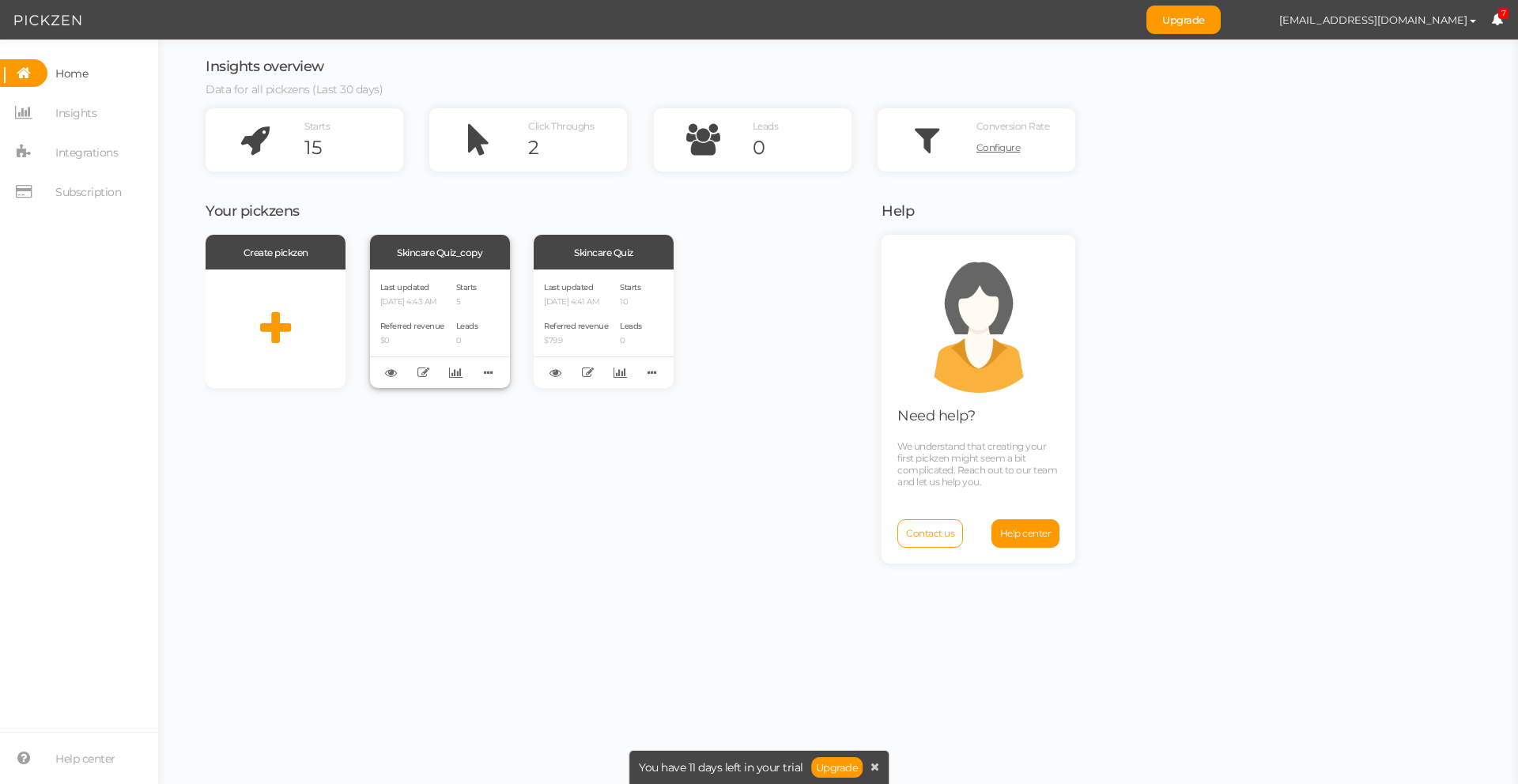
click at [422, 320] on div "Referred revenue $0" at bounding box center [412, 332] width 64 height 27
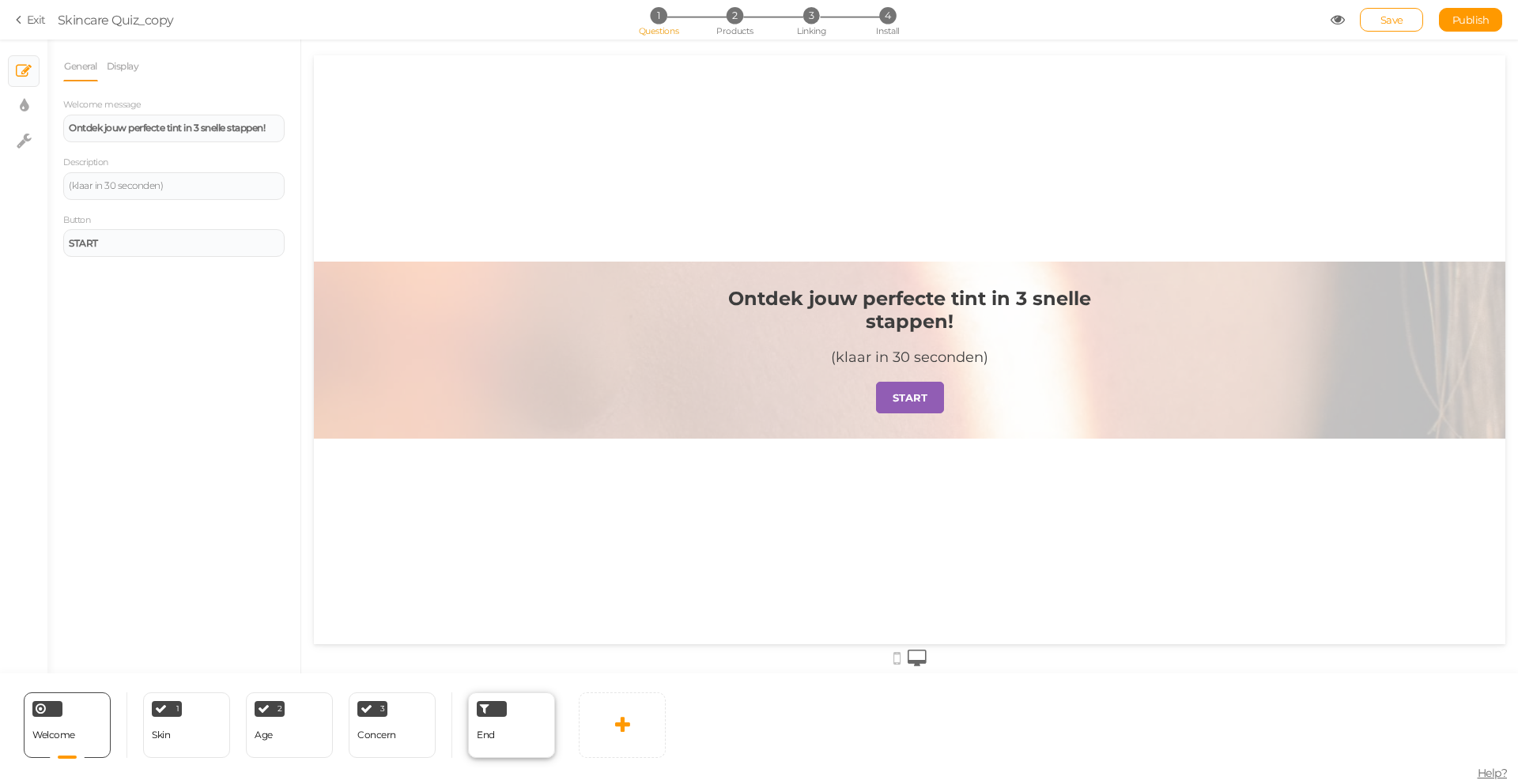
click at [513, 728] on div "End" at bounding box center [511, 725] width 87 height 66
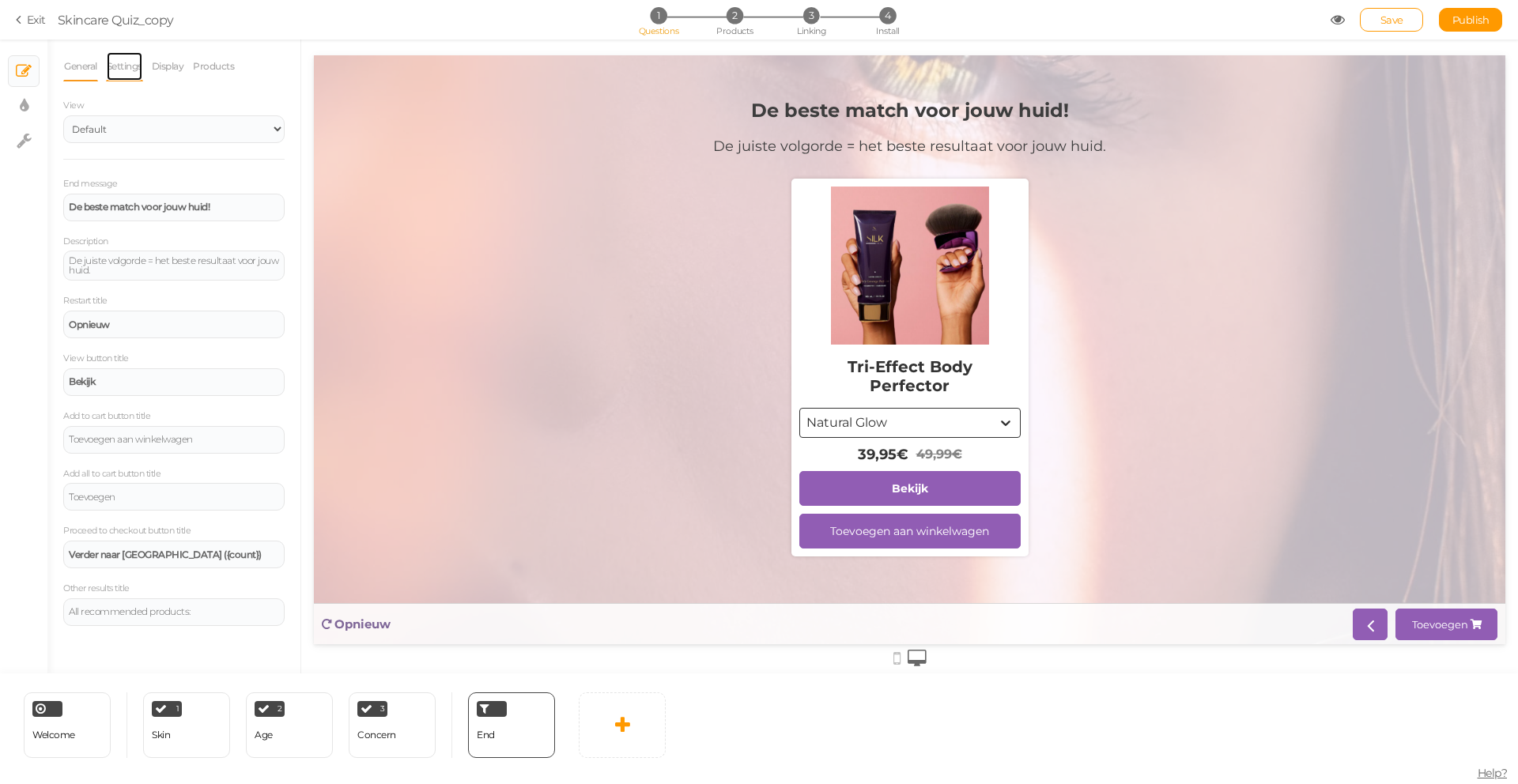
click at [138, 61] on link "Settings" at bounding box center [124, 66] width 38 height 30
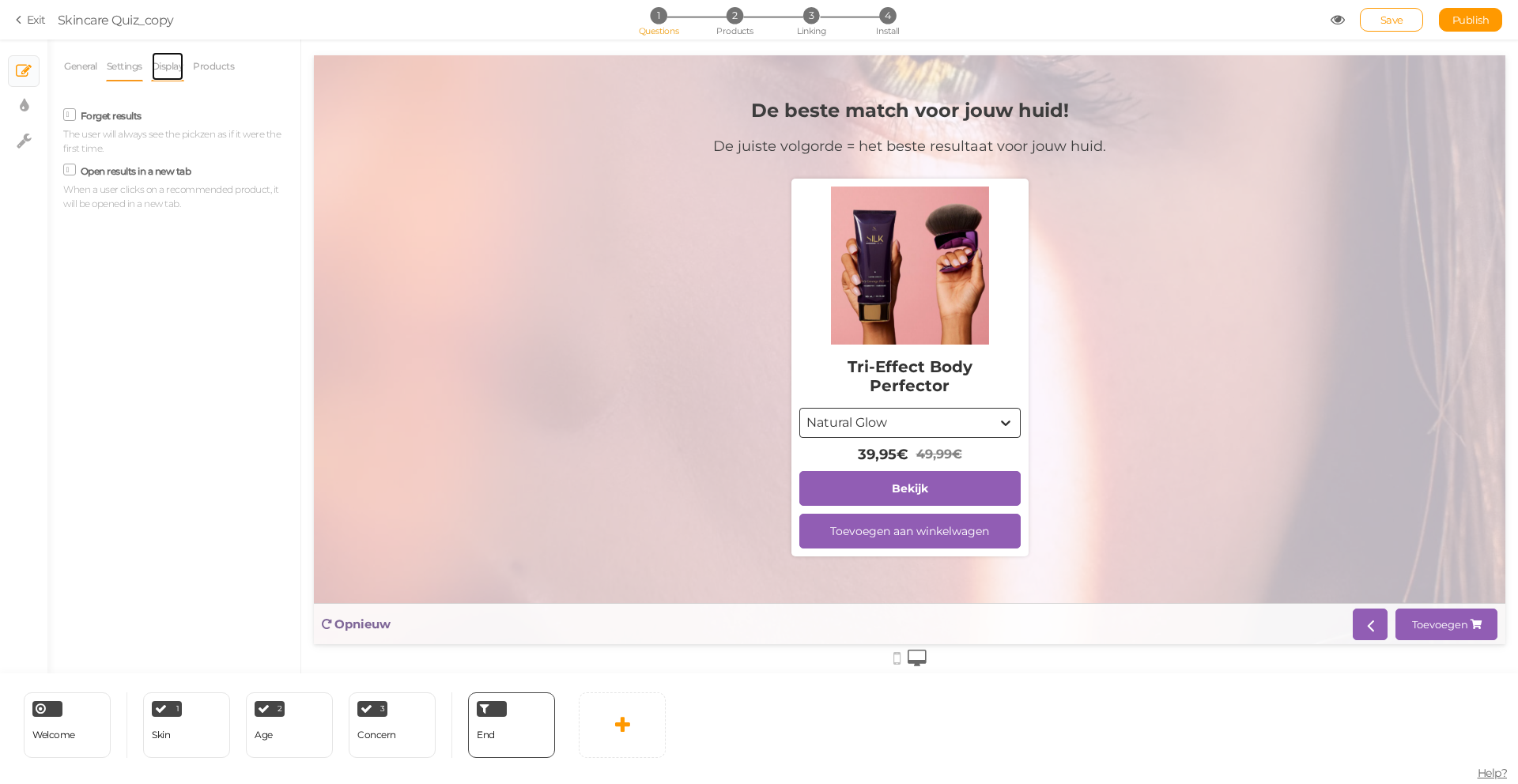
click at [162, 66] on link "Display" at bounding box center [168, 66] width 34 height 30
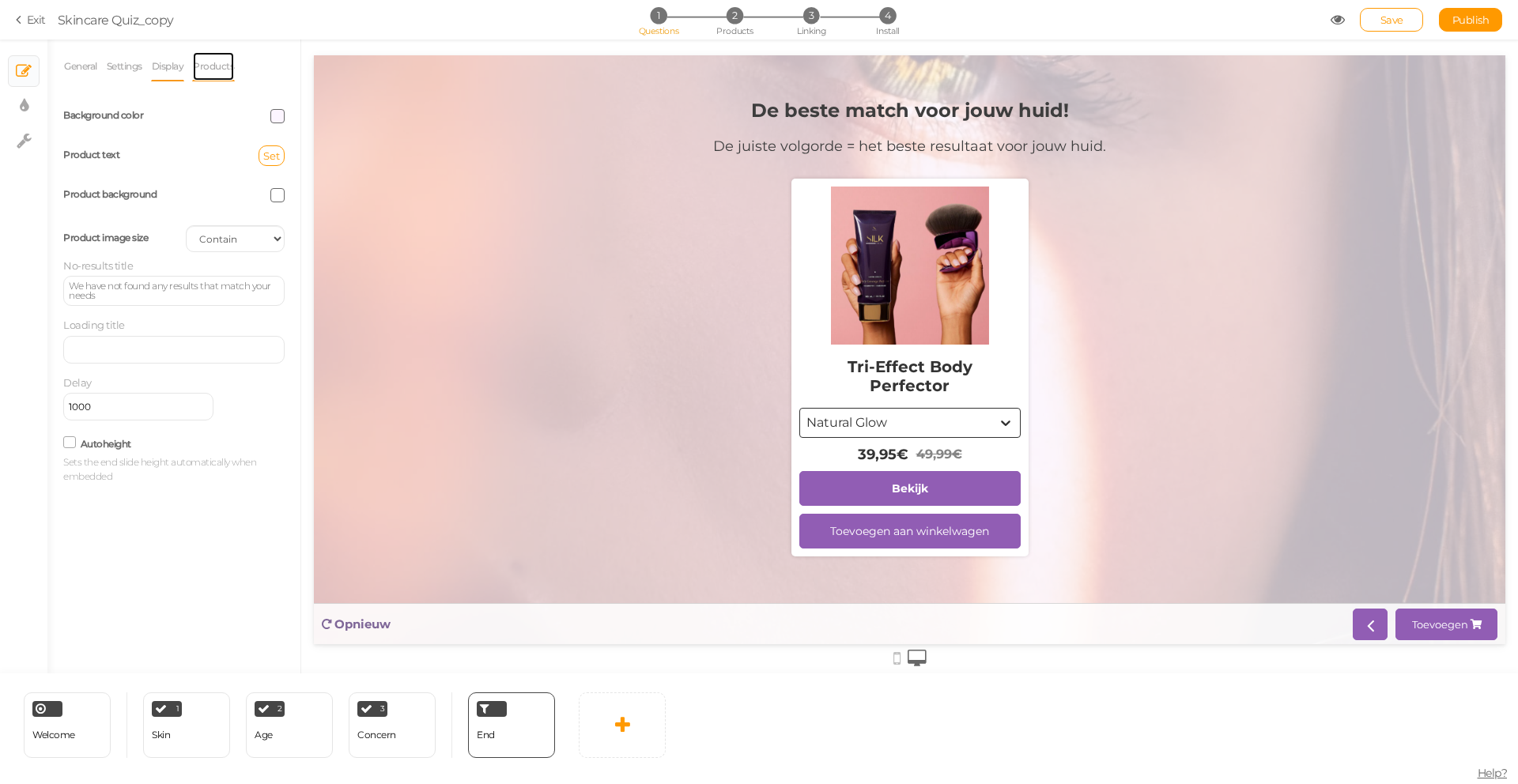
click at [203, 59] on link "Products" at bounding box center [213, 66] width 42 height 30
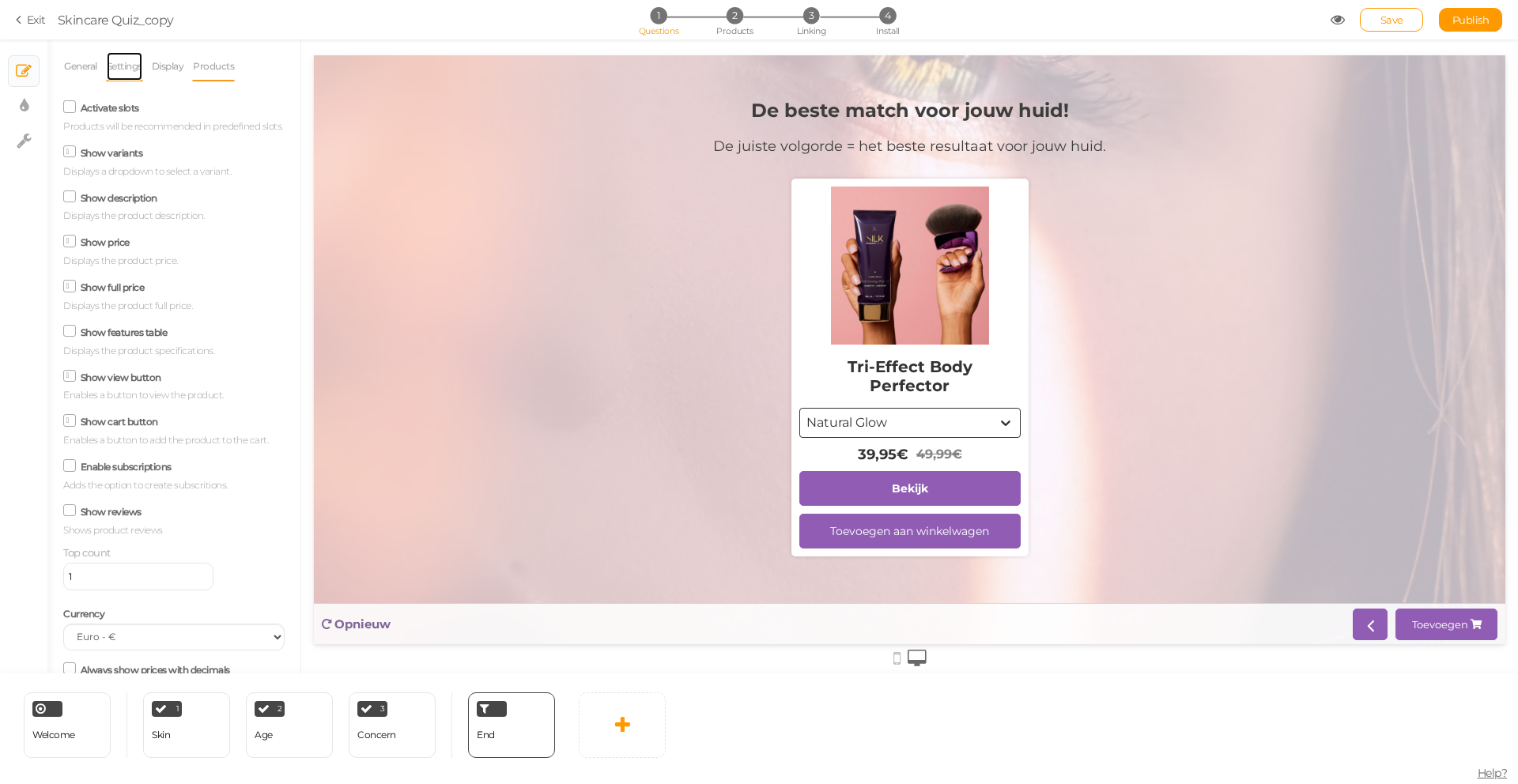
click at [119, 67] on link "Settings" at bounding box center [124, 66] width 38 height 30
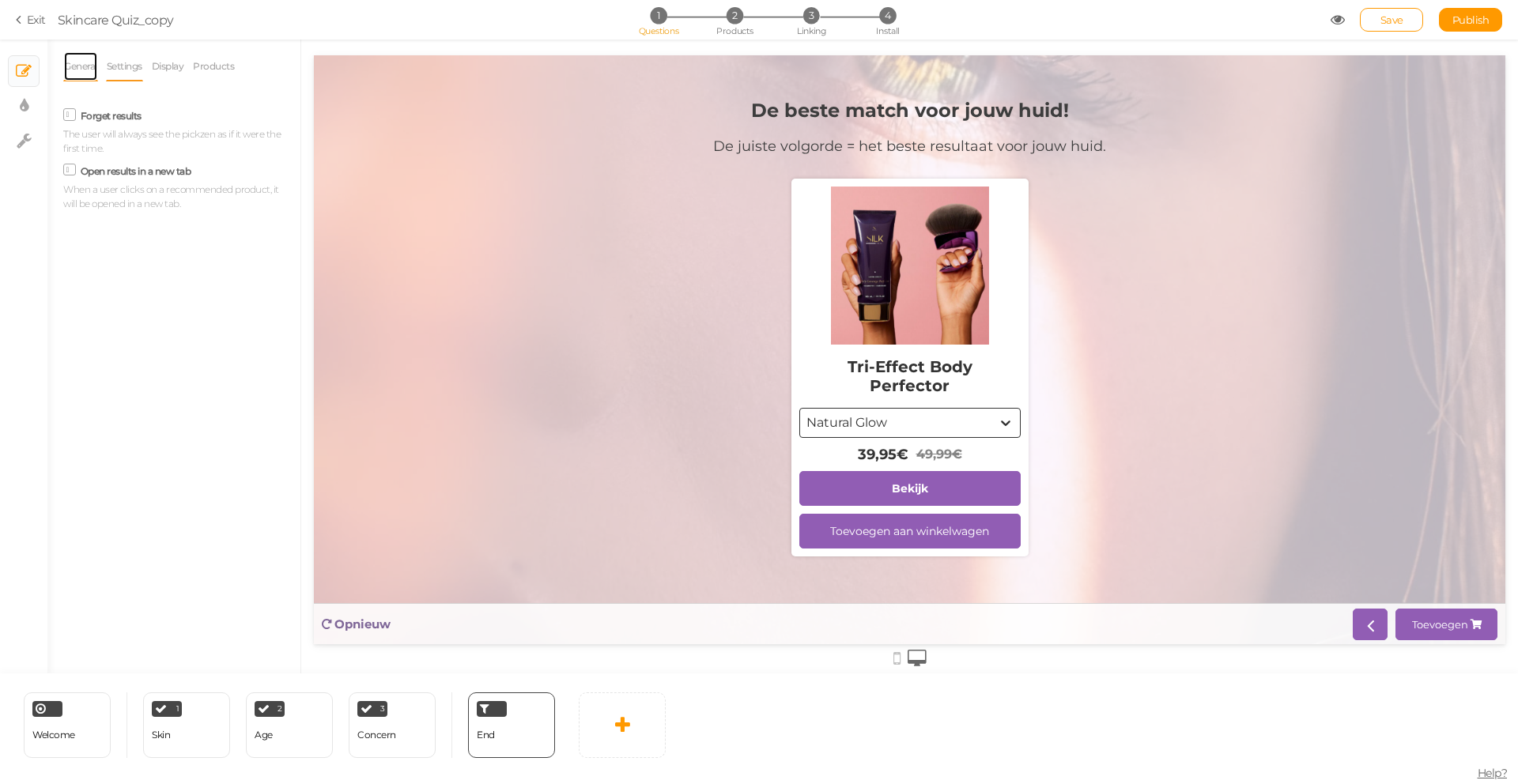
click at [92, 71] on link "General" at bounding box center [81, 66] width 35 height 30
